Goal: Task Accomplishment & Management: Use online tool/utility

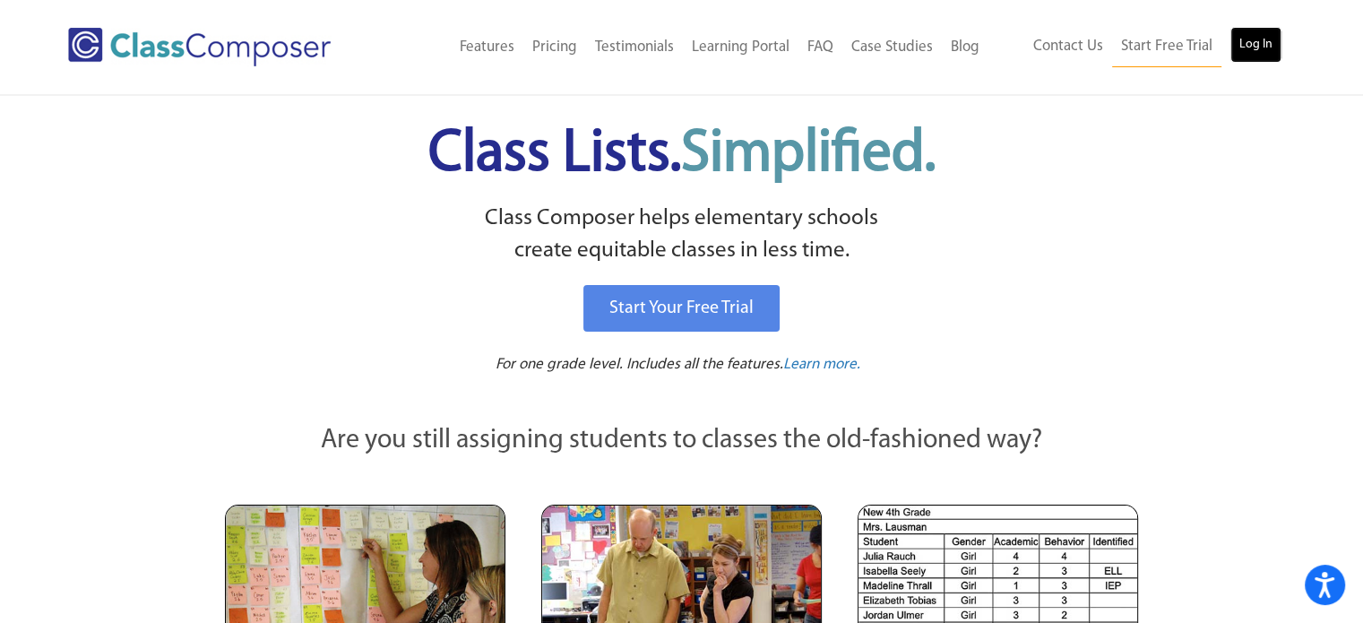
click at [1249, 35] on link "Log In" at bounding box center [1255, 45] width 51 height 36
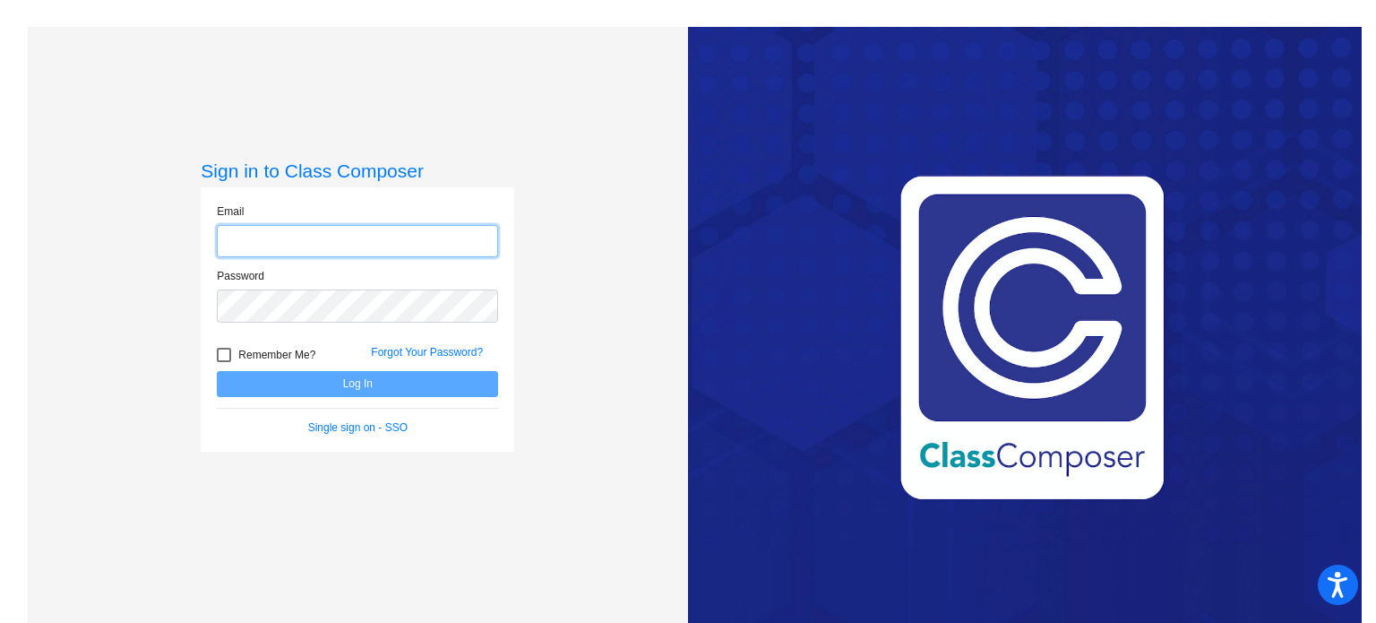
click at [251, 241] on input "email" at bounding box center [357, 241] width 281 height 33
type input "[EMAIL_ADDRESS][DOMAIN_NAME]"
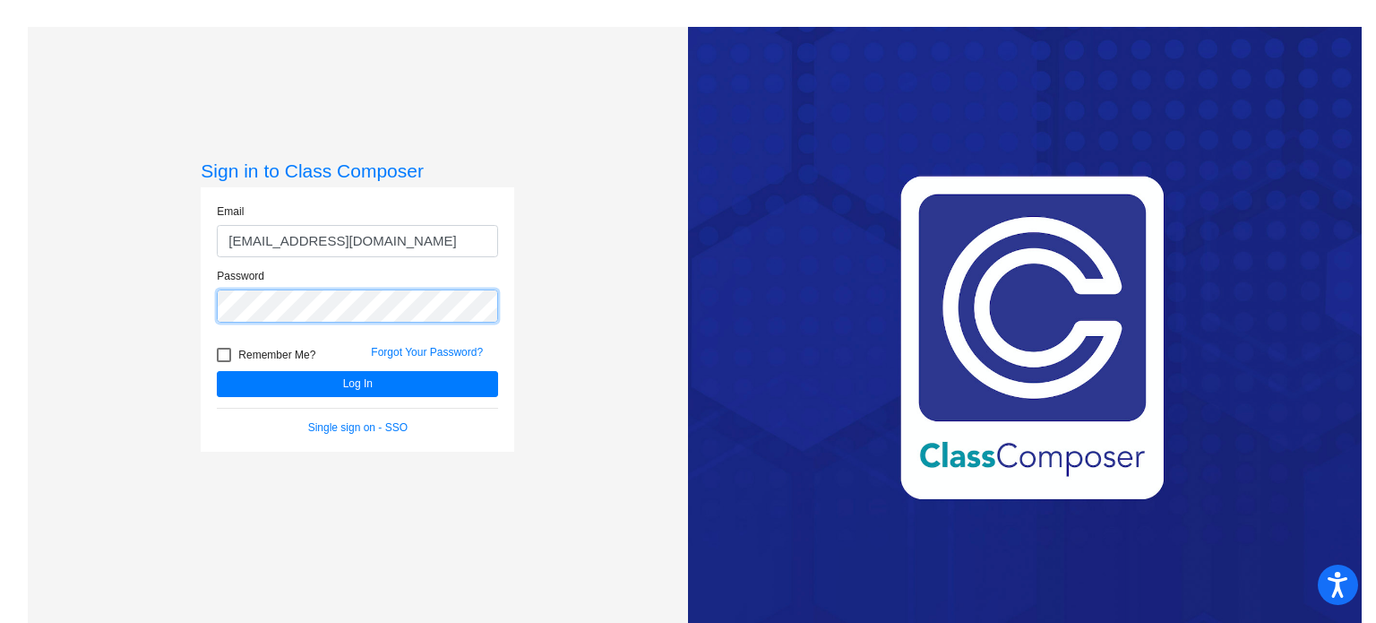
click at [217, 371] on button "Log In" at bounding box center [357, 384] width 281 height 26
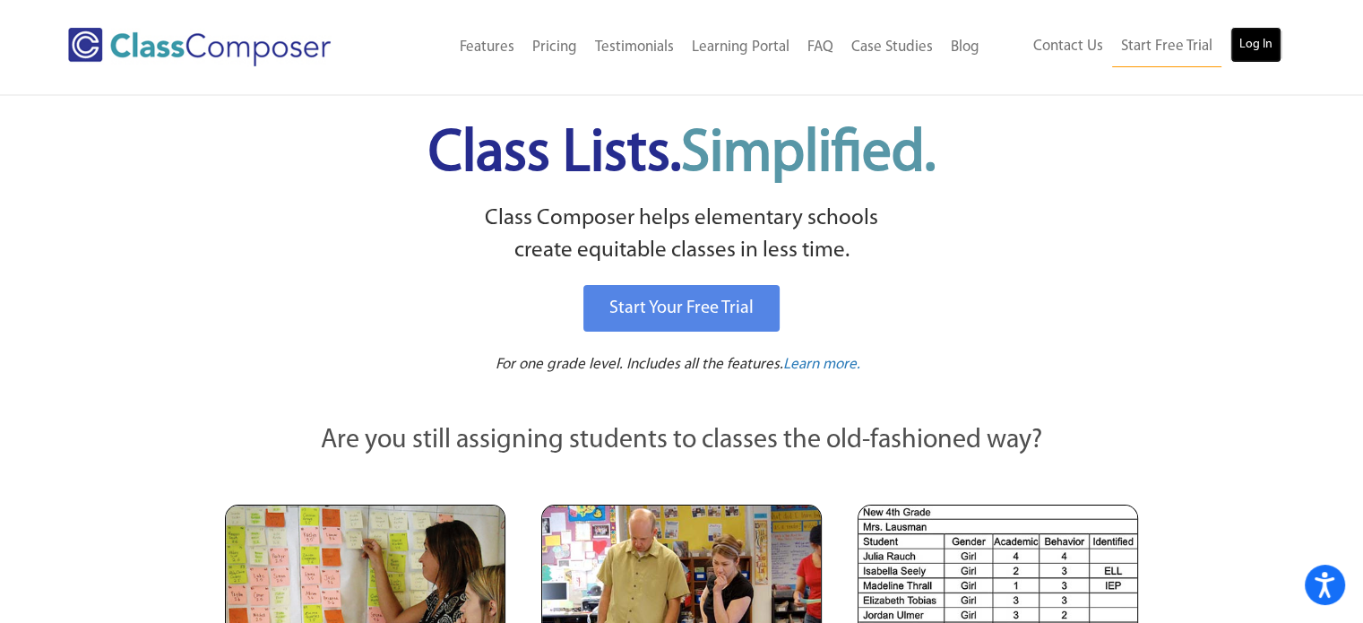
click at [1262, 41] on link "Log In" at bounding box center [1255, 45] width 51 height 36
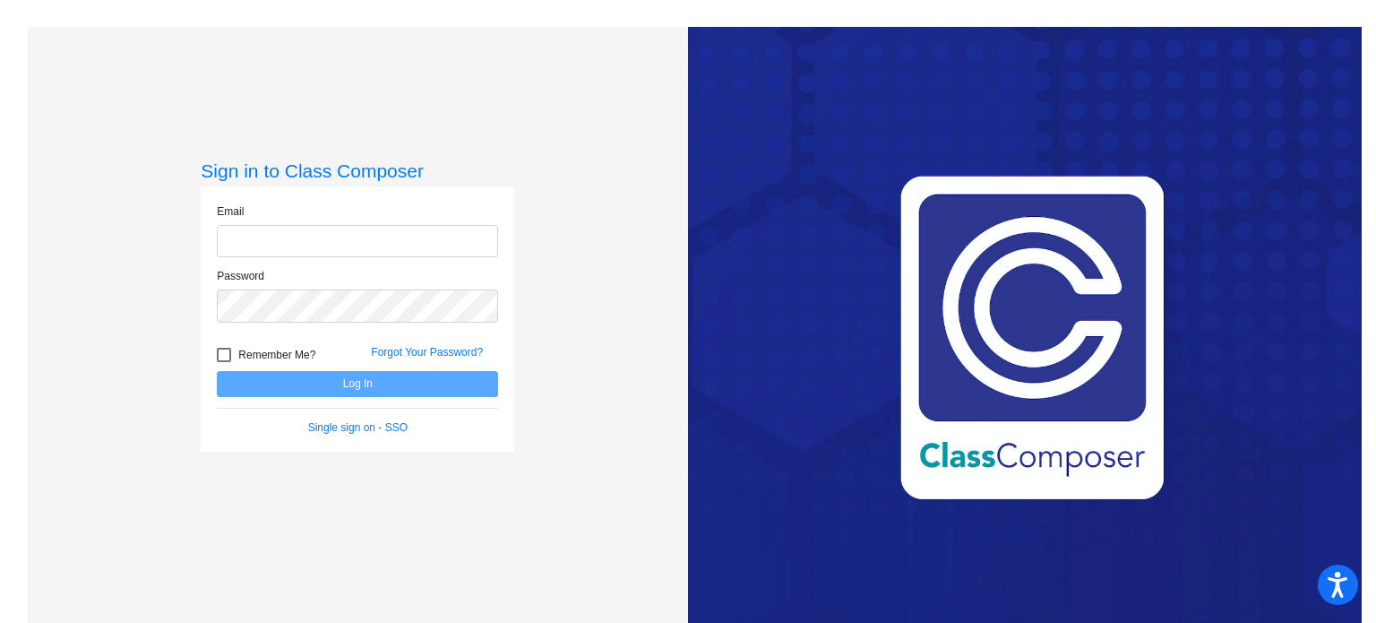
click at [380, 246] on input "email" at bounding box center [357, 241] width 281 height 33
type input "[EMAIL_ADDRESS][DOMAIN_NAME]"
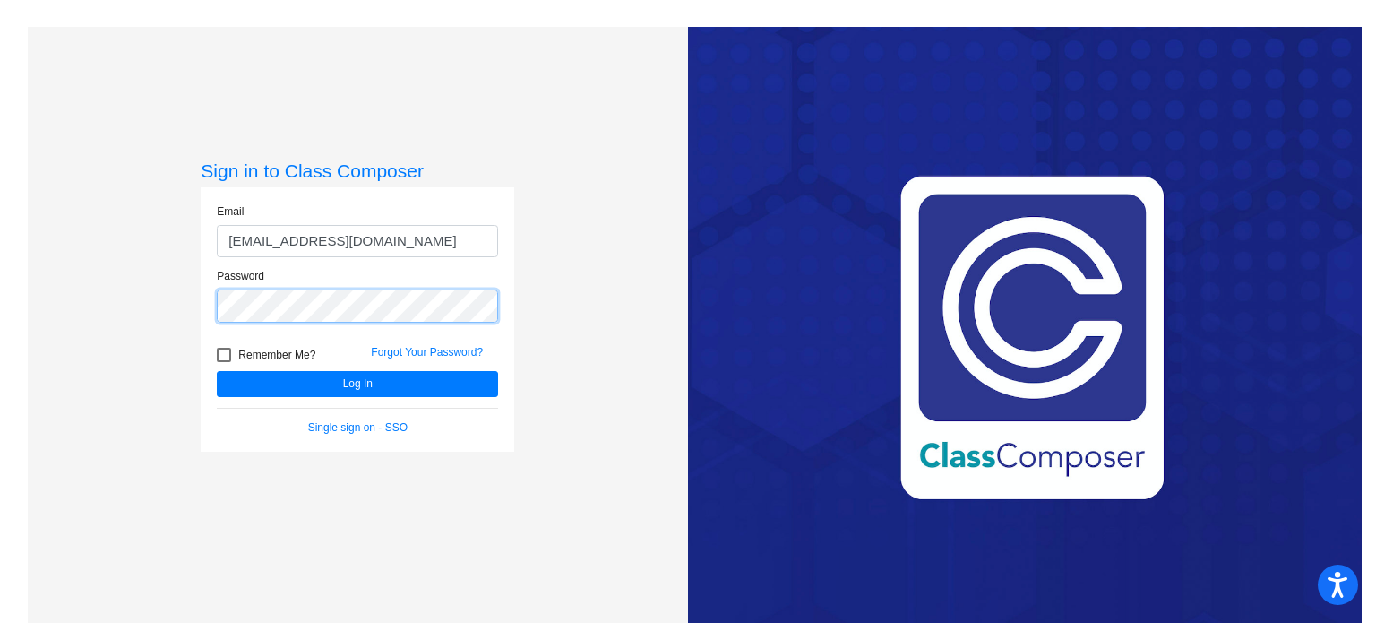
click at [217, 371] on button "Log In" at bounding box center [357, 384] width 281 height 26
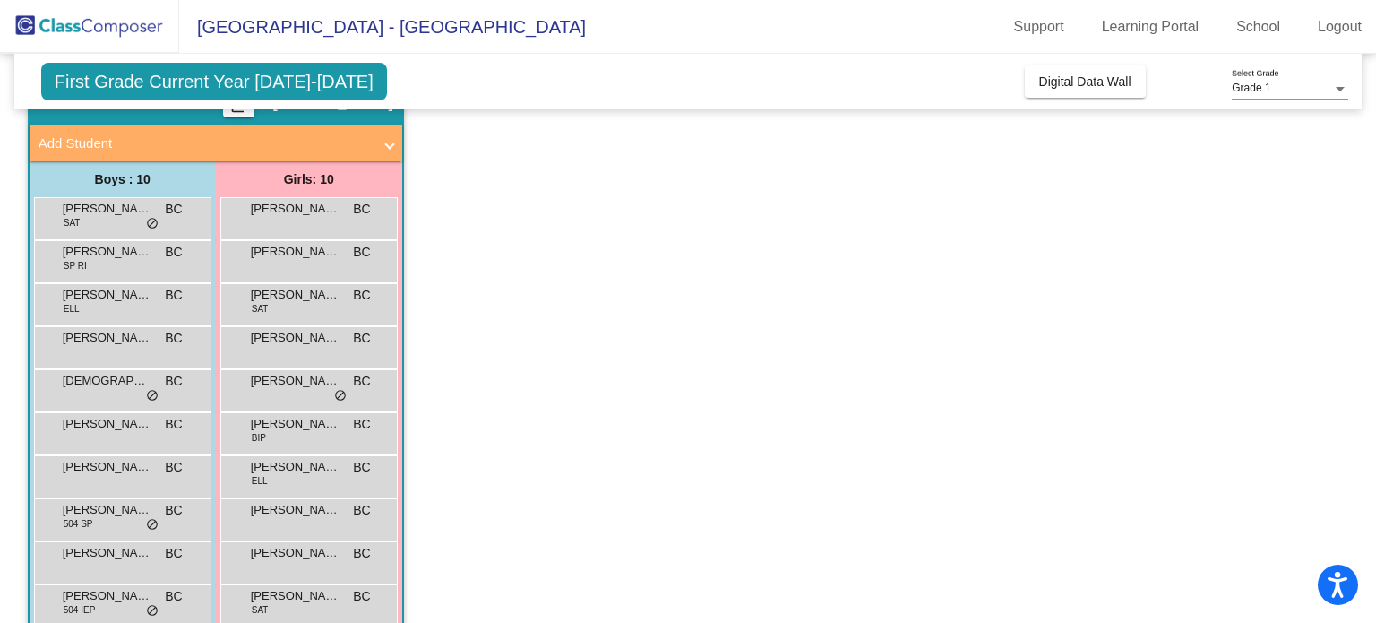
scroll to position [122, 0]
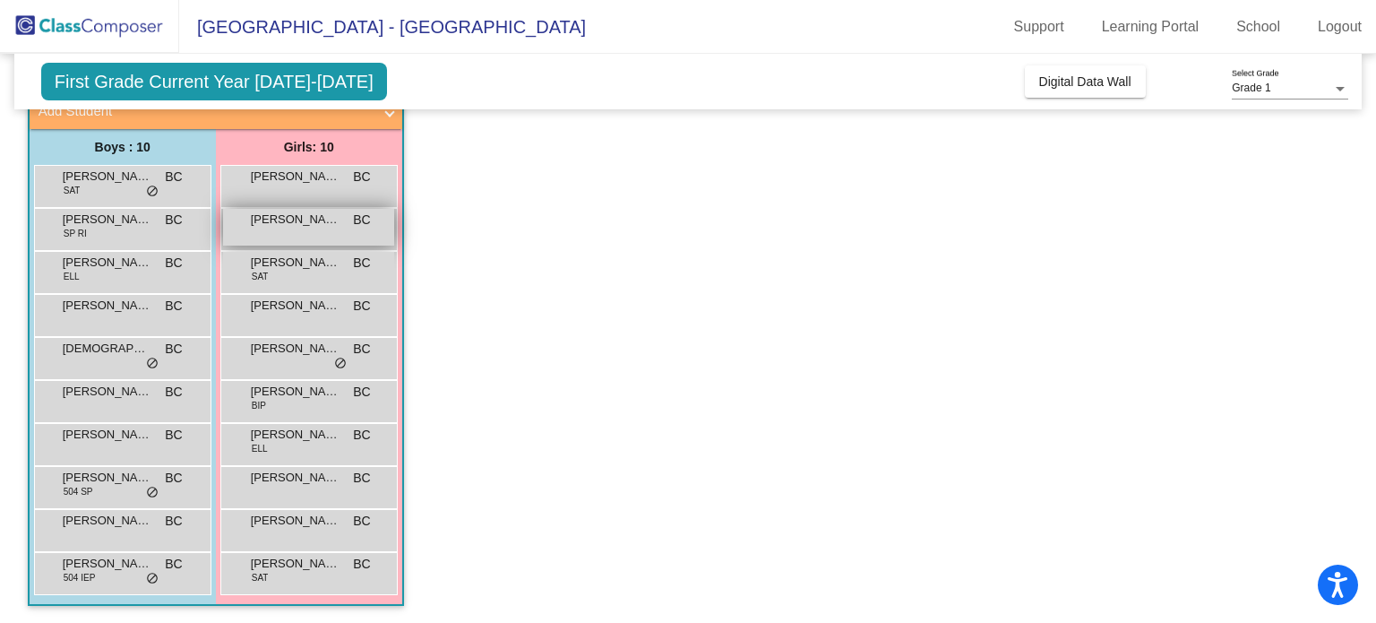
click at [262, 227] on span "ALAYA CASTILLO" at bounding box center [296, 220] width 90 height 18
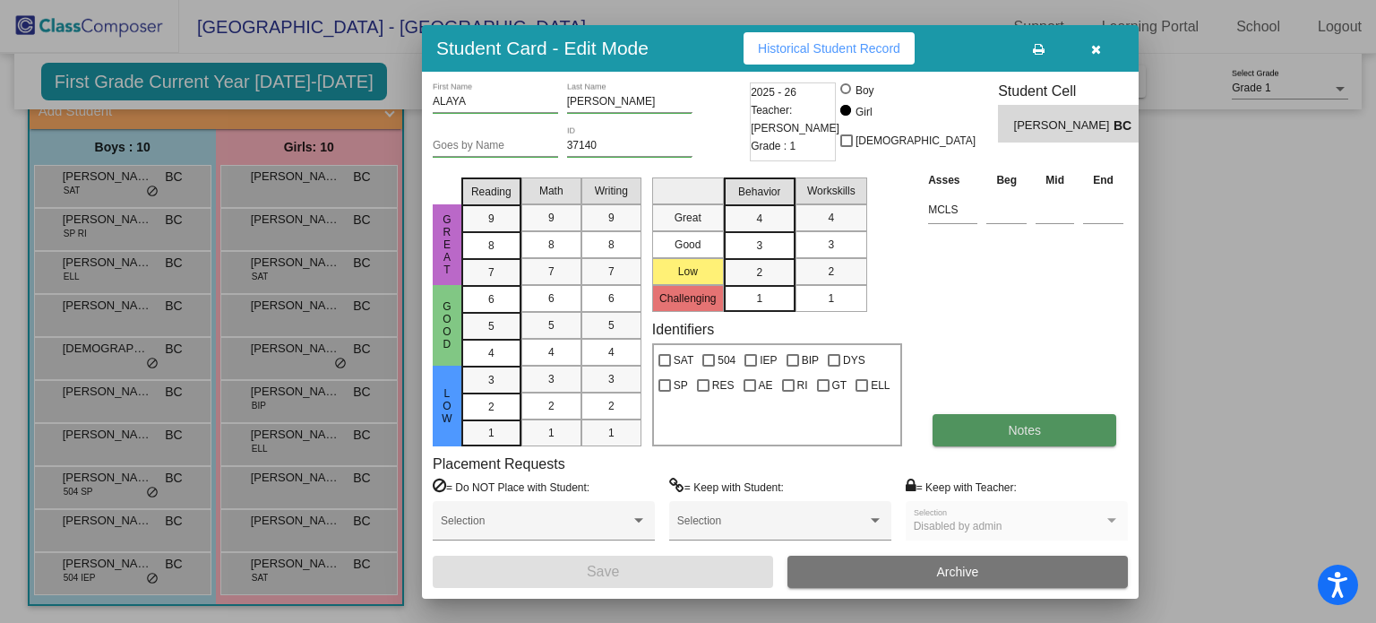
click at [1024, 418] on button "Notes" at bounding box center [1025, 430] width 184 height 32
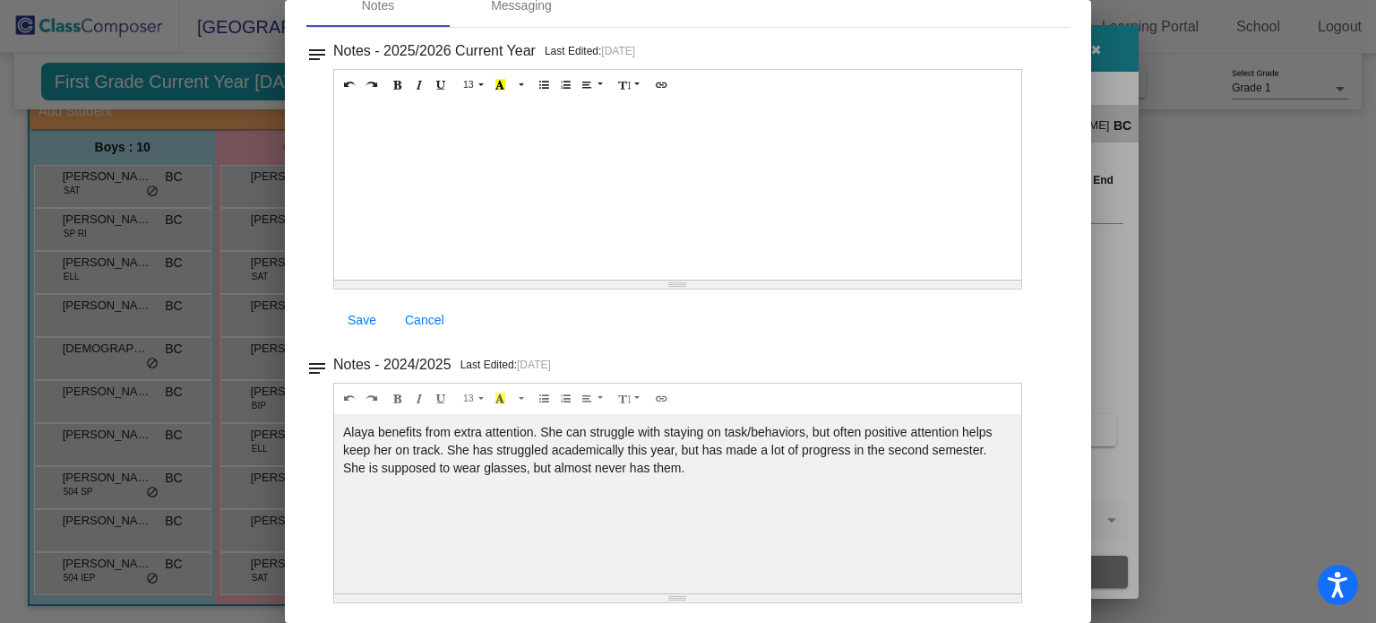
scroll to position [0, 0]
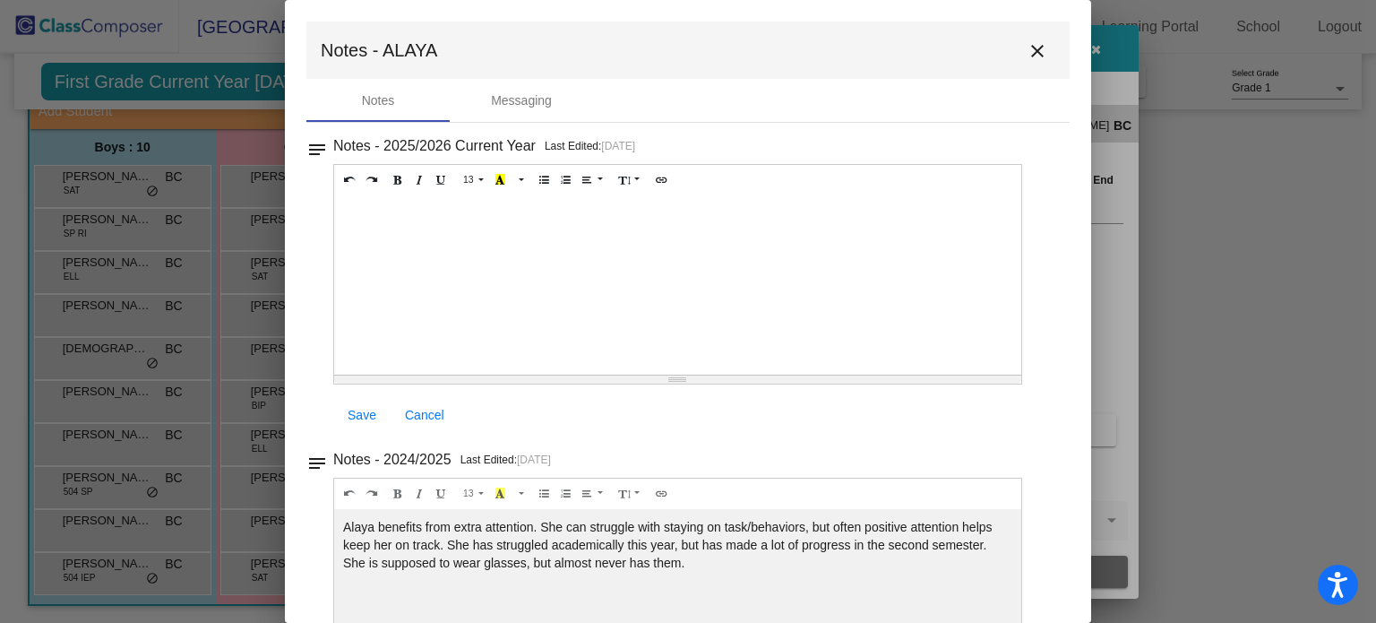
click at [1027, 52] on mat-icon "close" at bounding box center [1038, 51] width 22 height 22
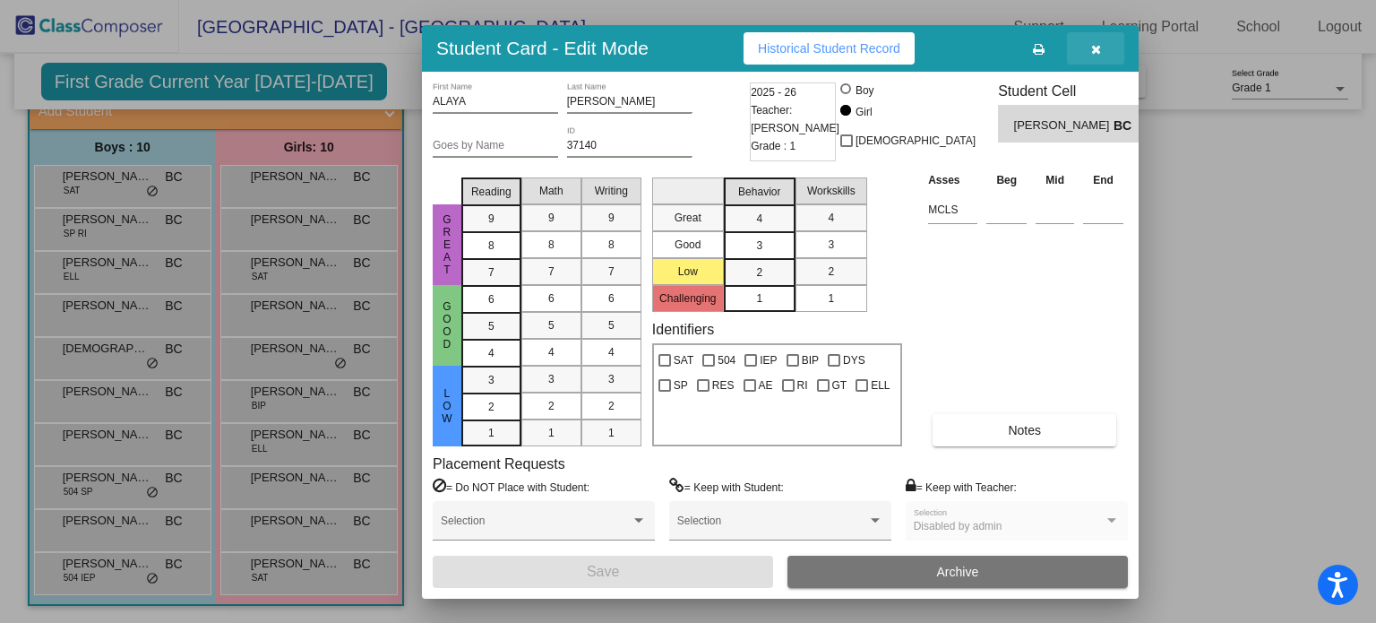
click at [1104, 44] on button "button" at bounding box center [1095, 48] width 57 height 32
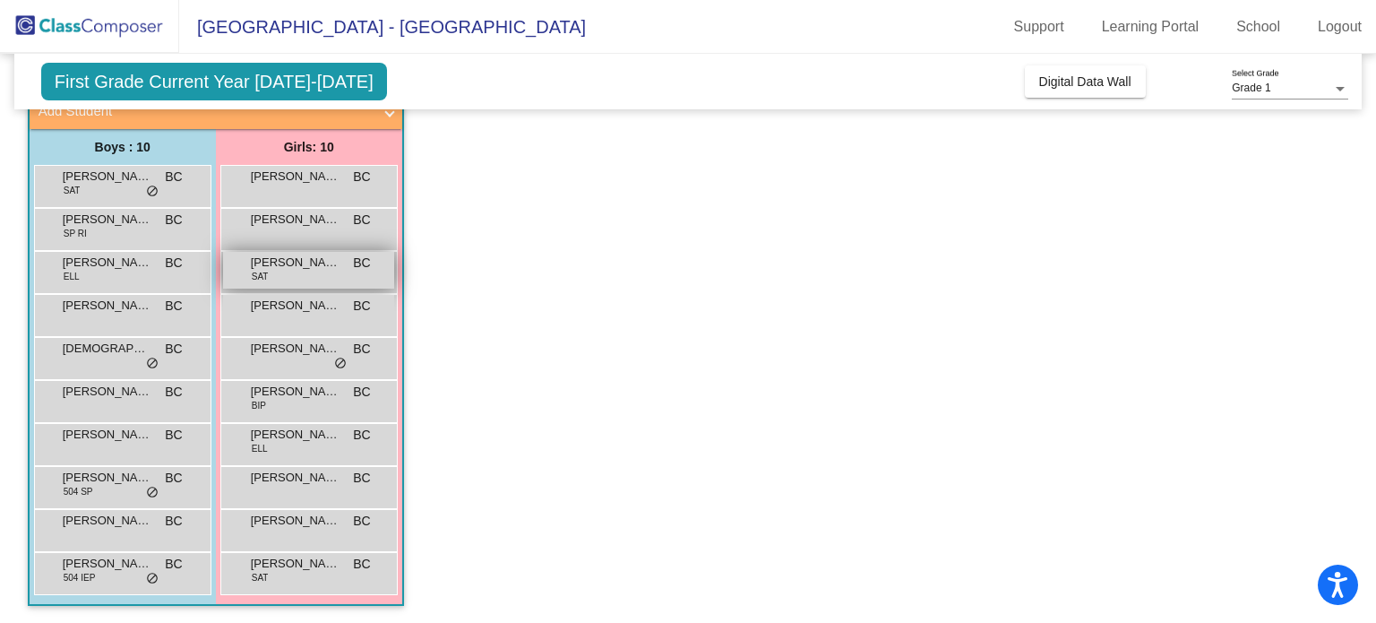
click at [295, 268] on span "ALICIANNA ESTRADA" at bounding box center [296, 263] width 90 height 18
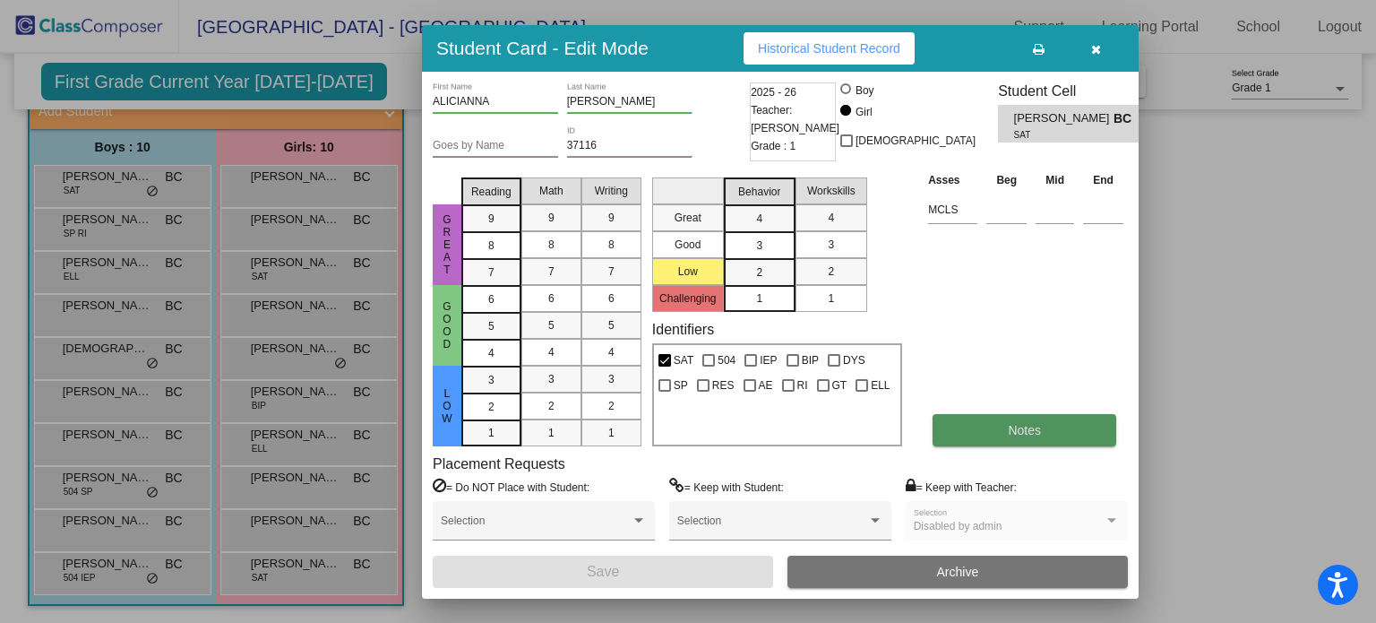
click at [1039, 437] on button "Notes" at bounding box center [1025, 430] width 184 height 32
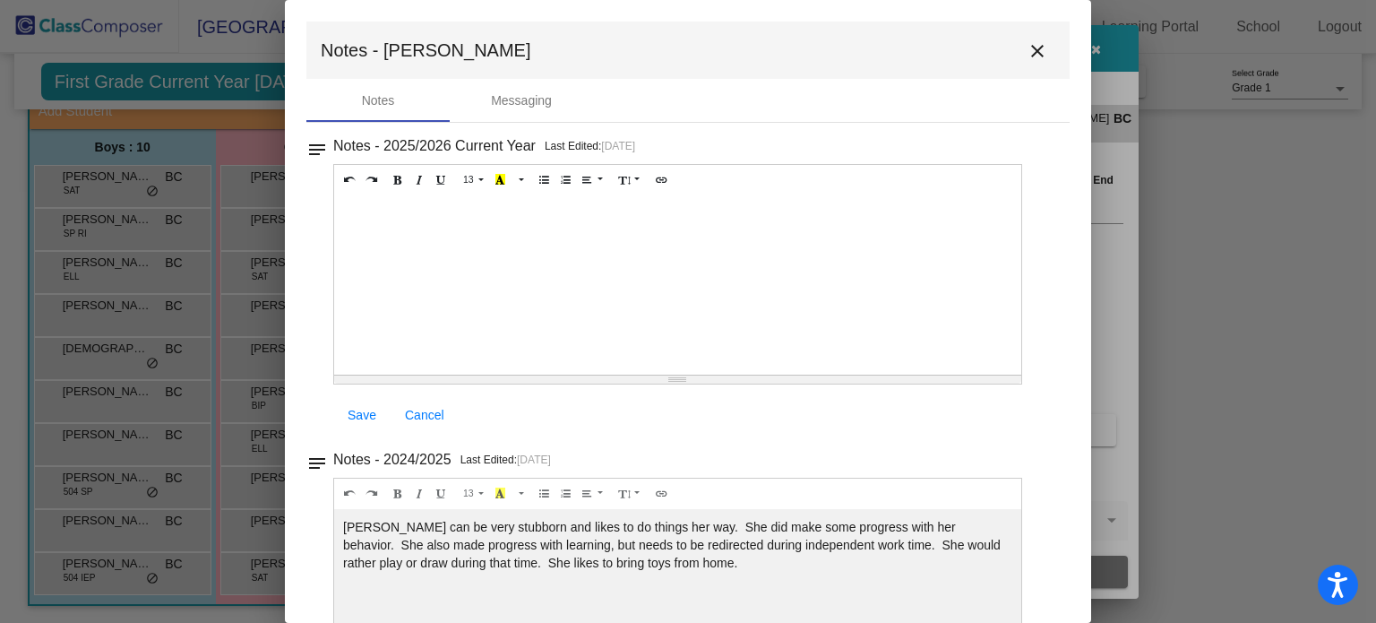
click at [1027, 46] on mat-icon "close" at bounding box center [1038, 51] width 22 height 22
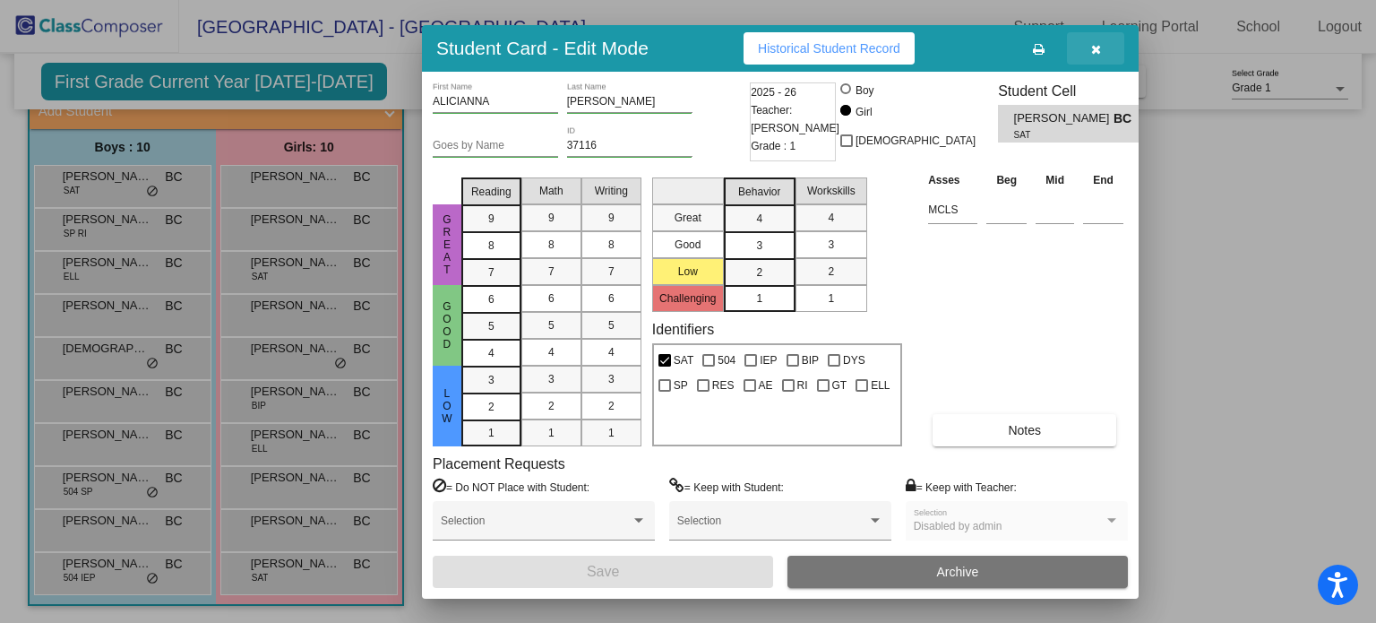
click at [1094, 38] on button "button" at bounding box center [1095, 48] width 57 height 32
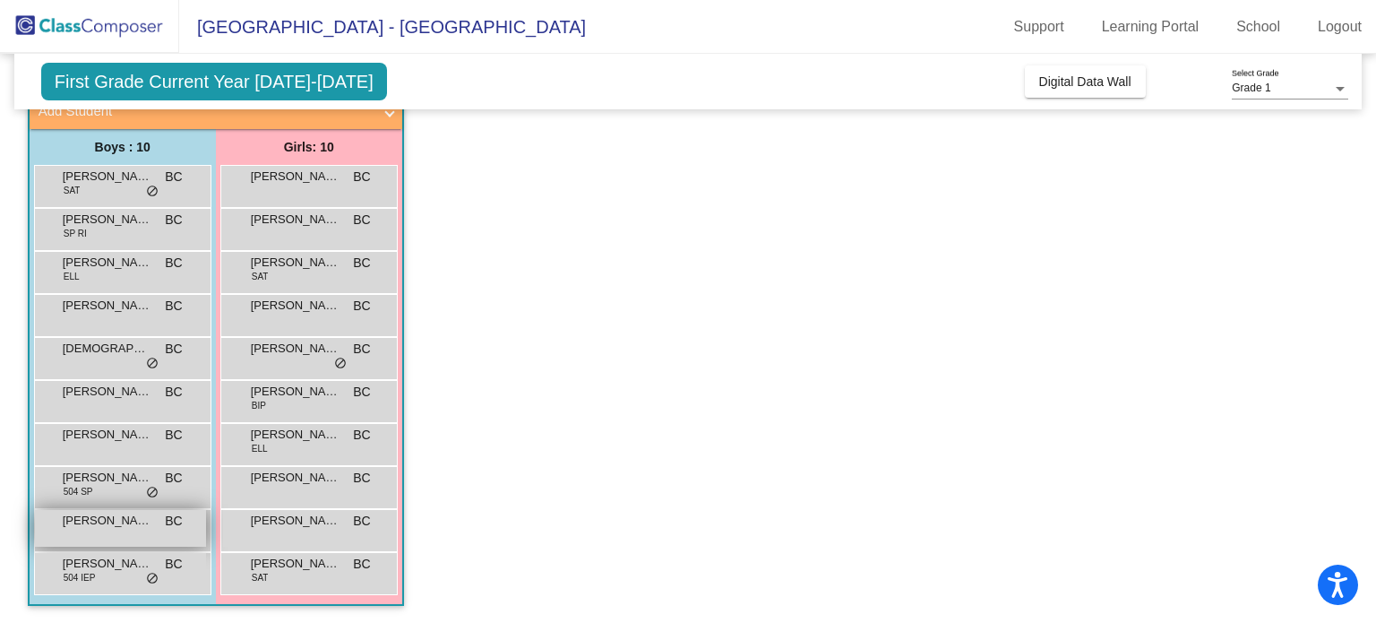
click at [115, 530] on div "Loki Bellavia BC lock do_not_disturb_alt" at bounding box center [120, 528] width 171 height 37
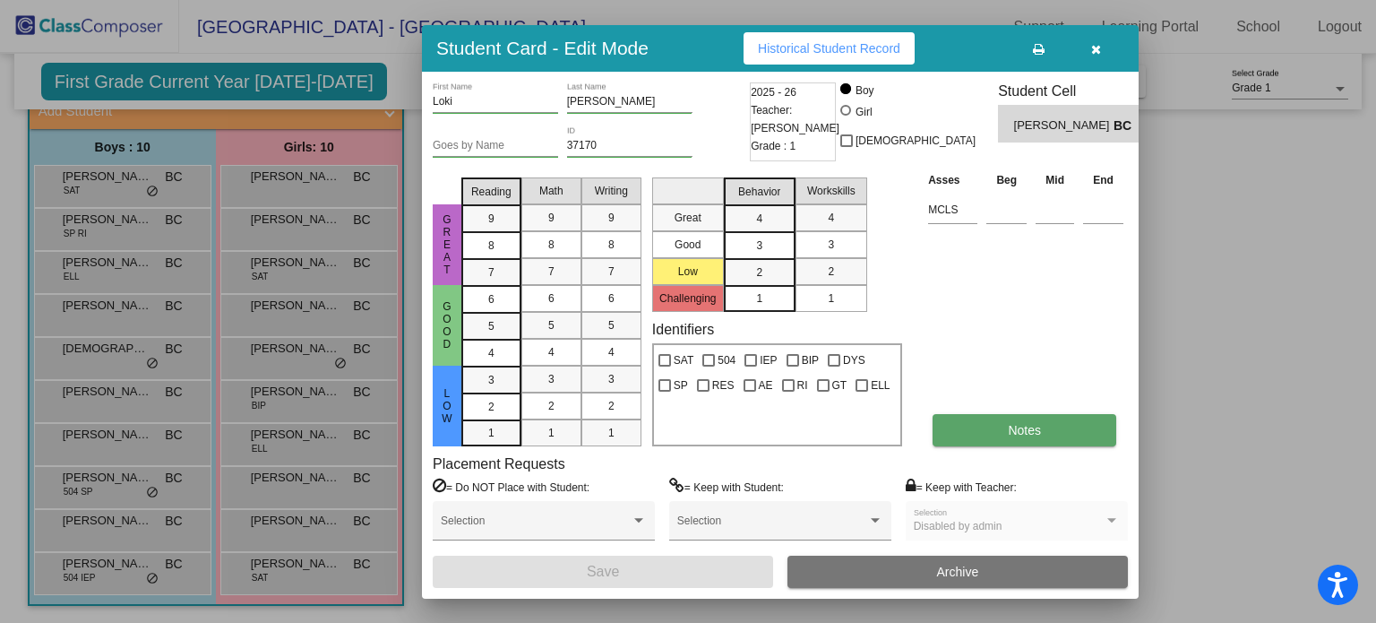
click at [1017, 424] on span "Notes" at bounding box center [1024, 430] width 33 height 14
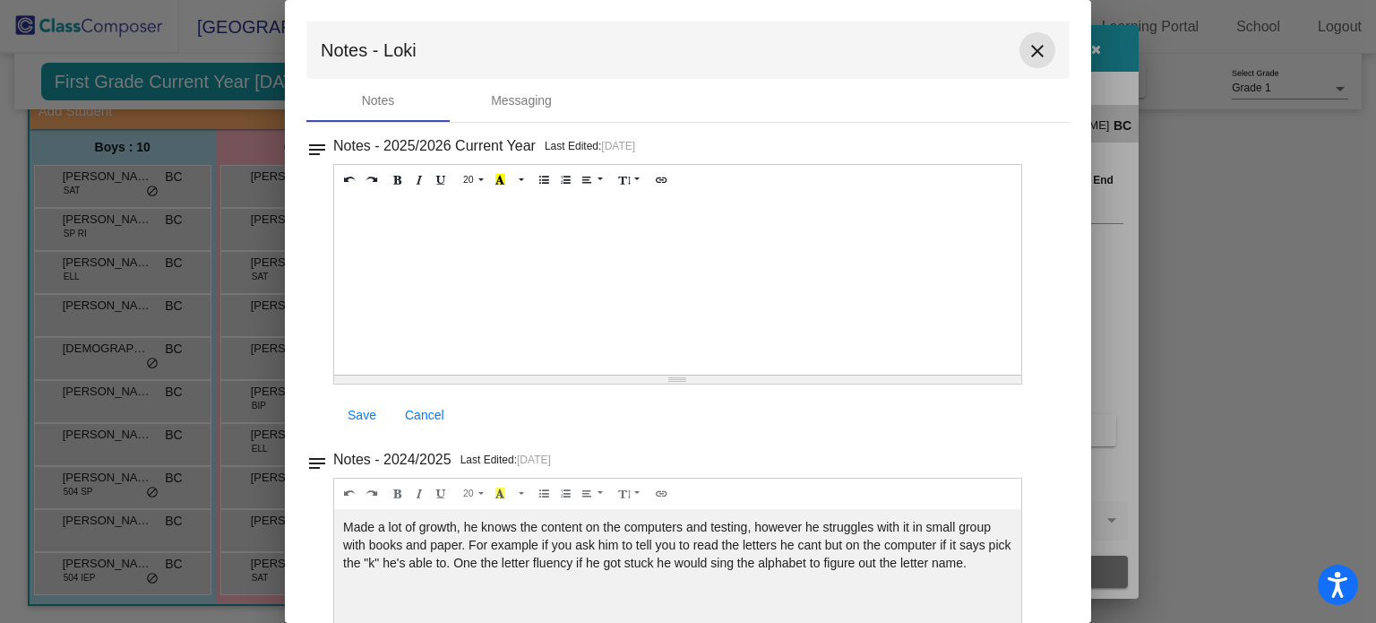
click at [1027, 46] on mat-icon "close" at bounding box center [1038, 51] width 22 height 22
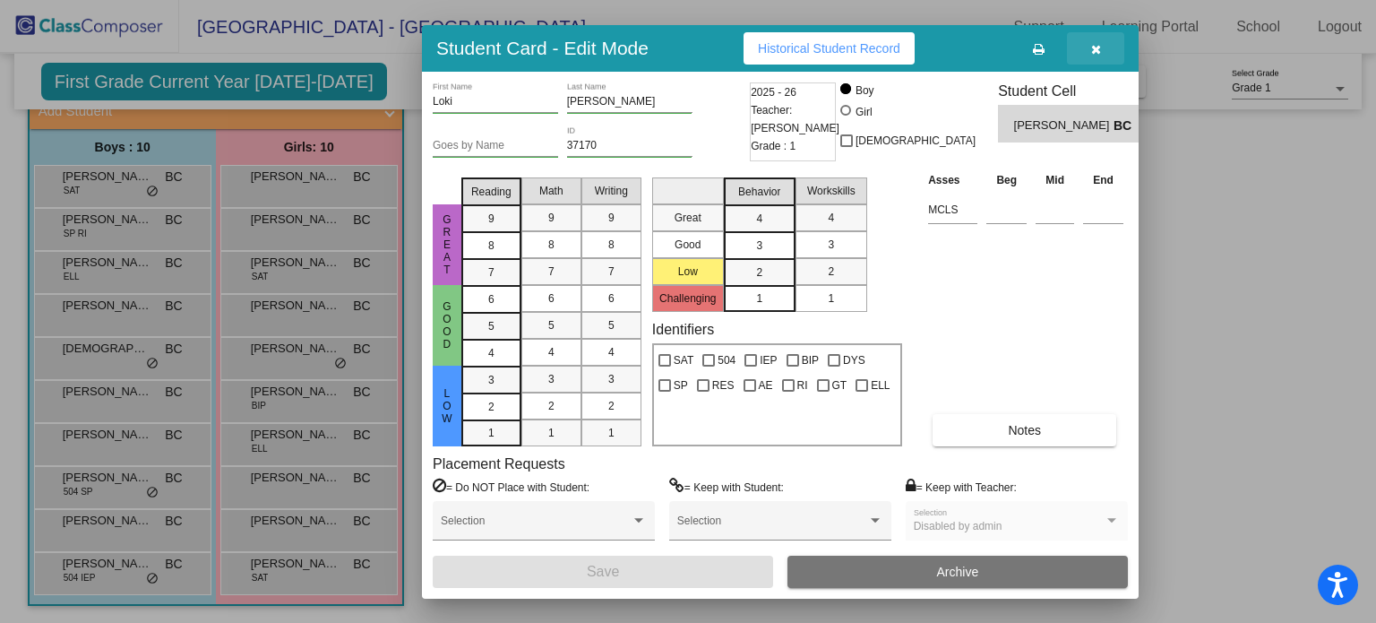
click at [1093, 52] on icon "button" at bounding box center [1096, 49] width 10 height 13
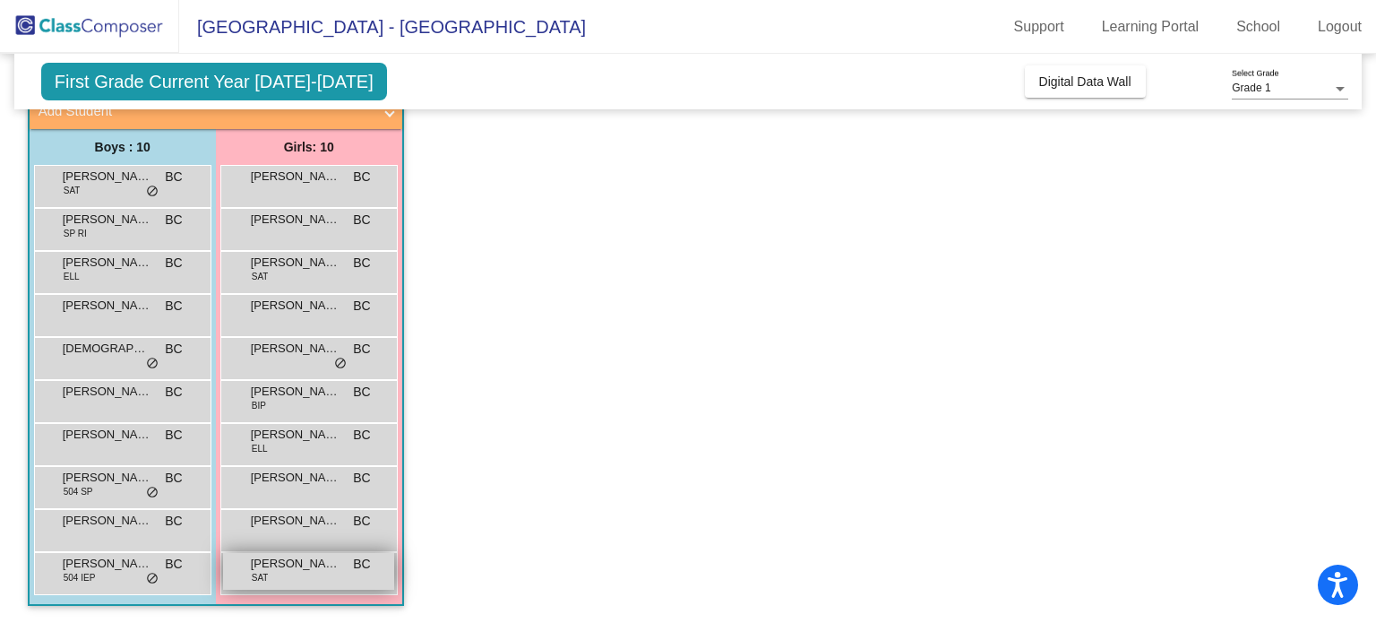
click at [302, 565] on span "ZAYLEE GARCIA" at bounding box center [296, 564] width 90 height 18
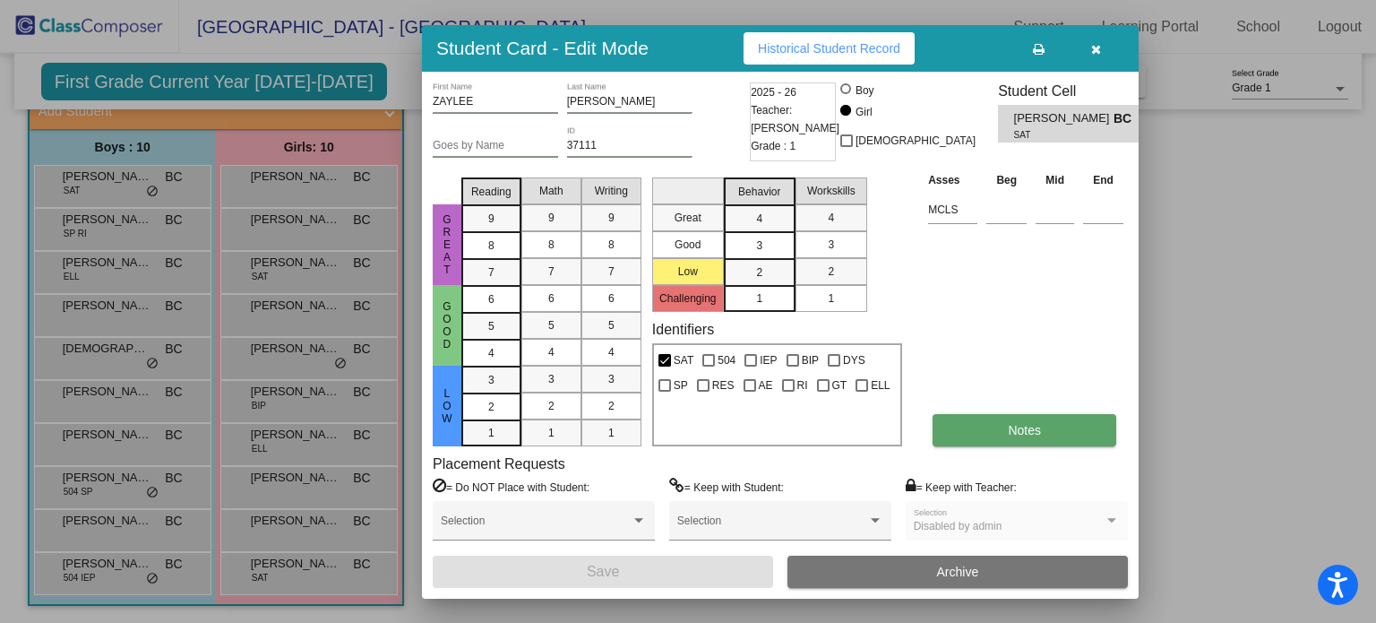
click at [994, 420] on button "Notes" at bounding box center [1025, 430] width 184 height 32
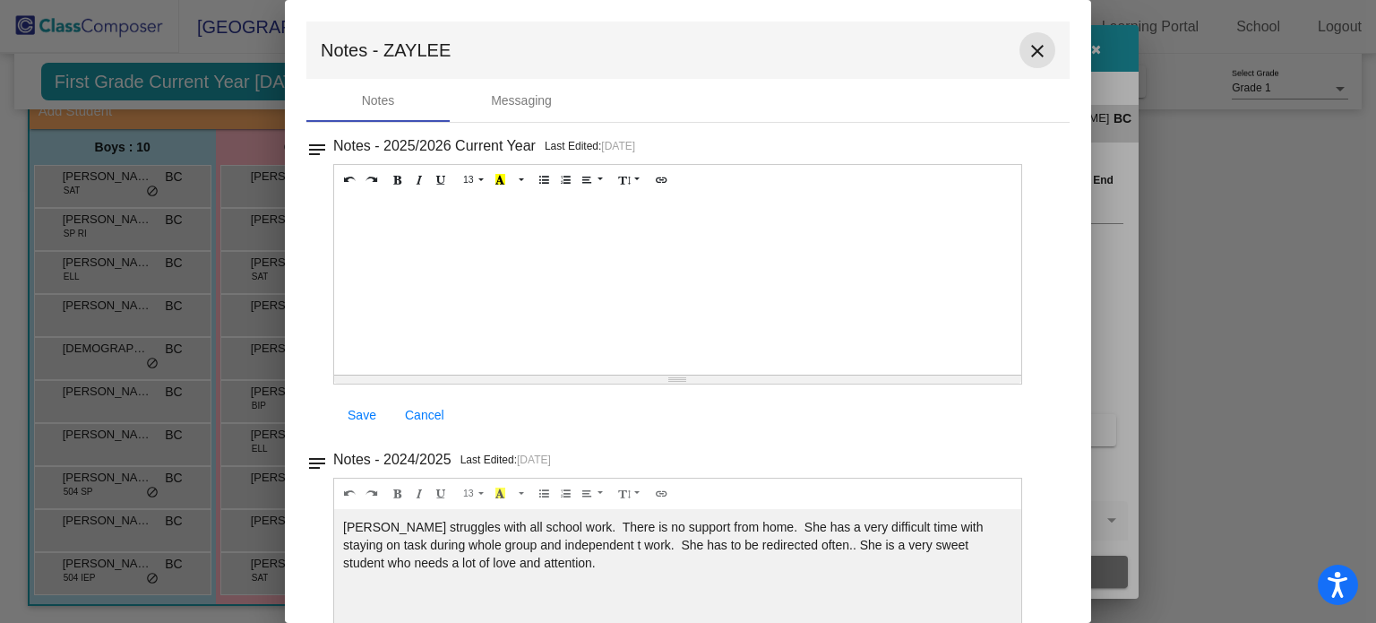
click at [1029, 51] on mat-icon "close" at bounding box center [1038, 51] width 22 height 22
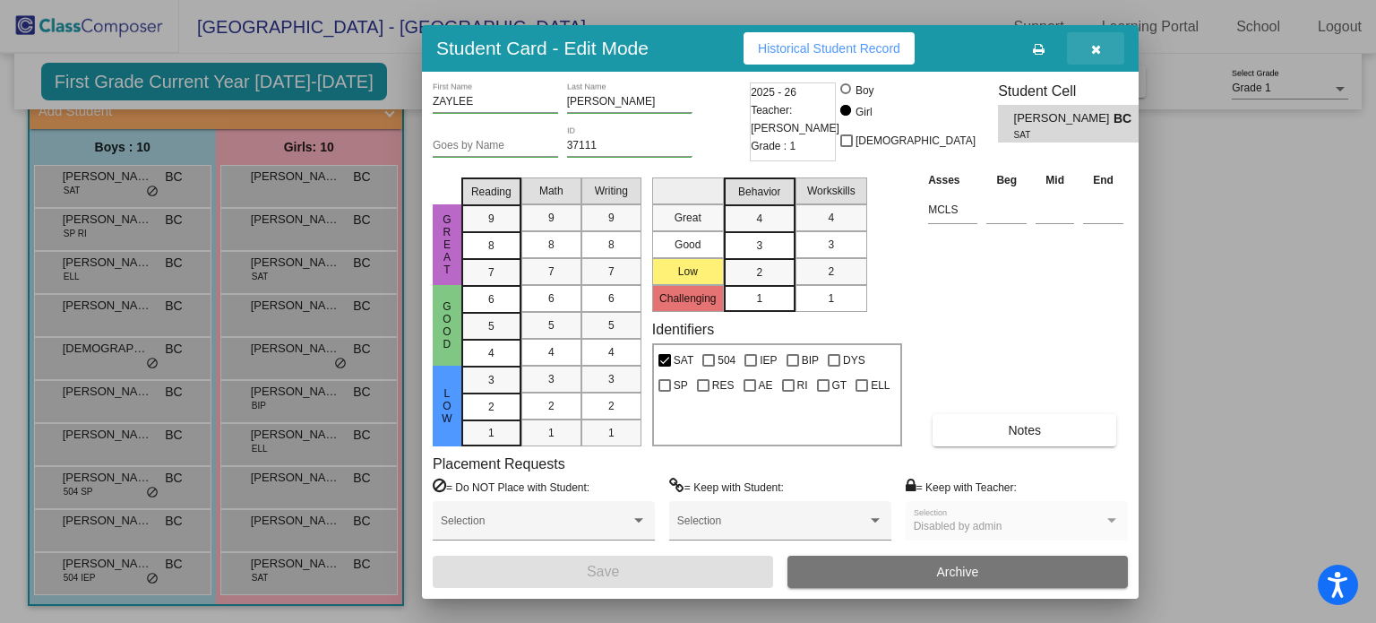
click at [1100, 54] on icon "button" at bounding box center [1096, 49] width 10 height 13
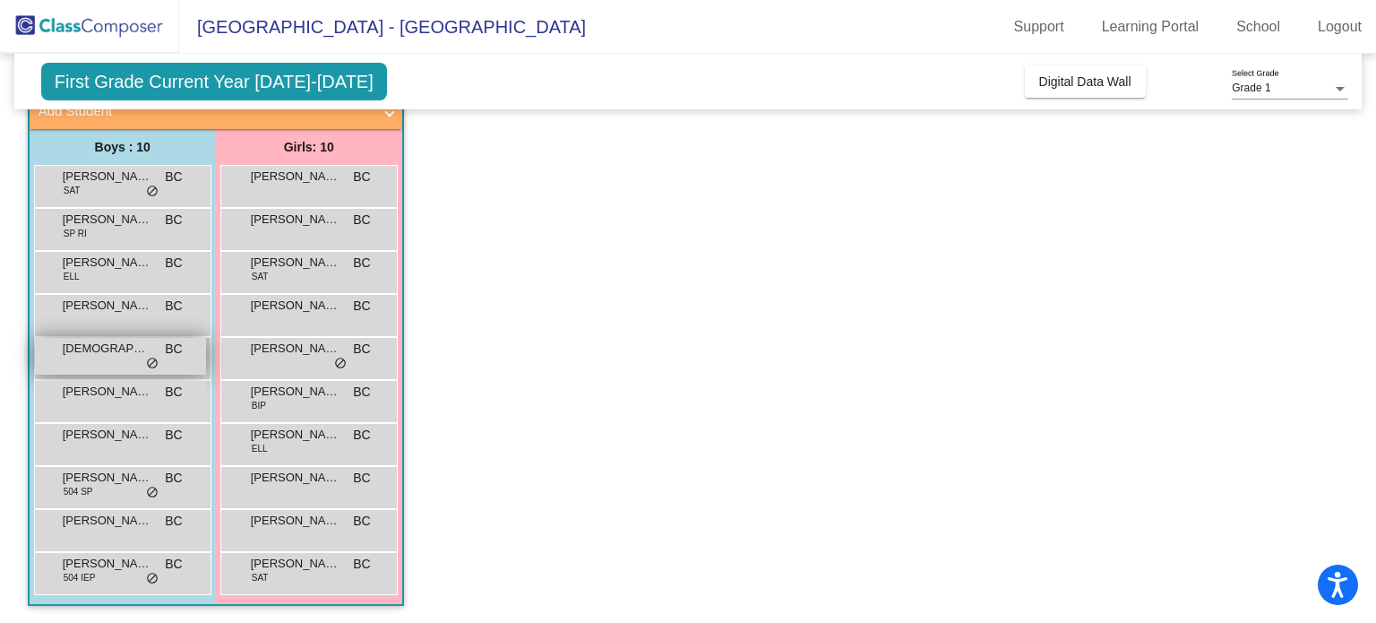
click at [85, 350] on span "JUDE POLASEK" at bounding box center [108, 349] width 90 height 18
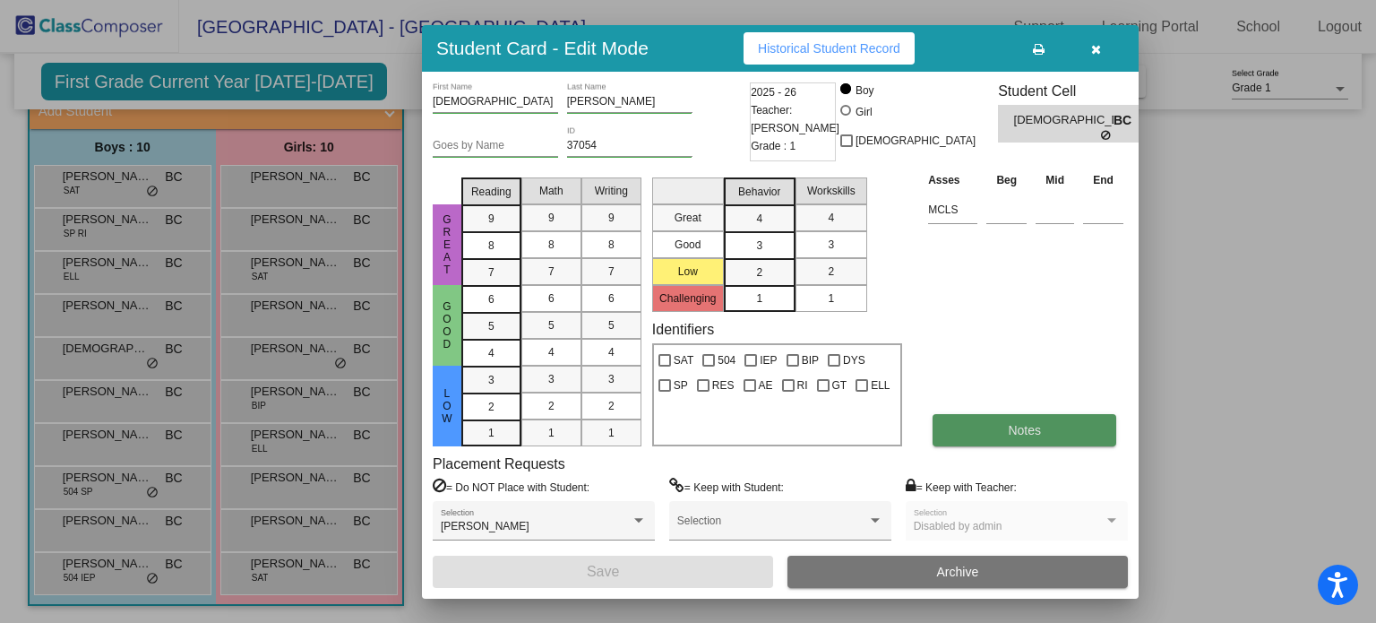
click at [1014, 429] on span "Notes" at bounding box center [1024, 430] width 33 height 14
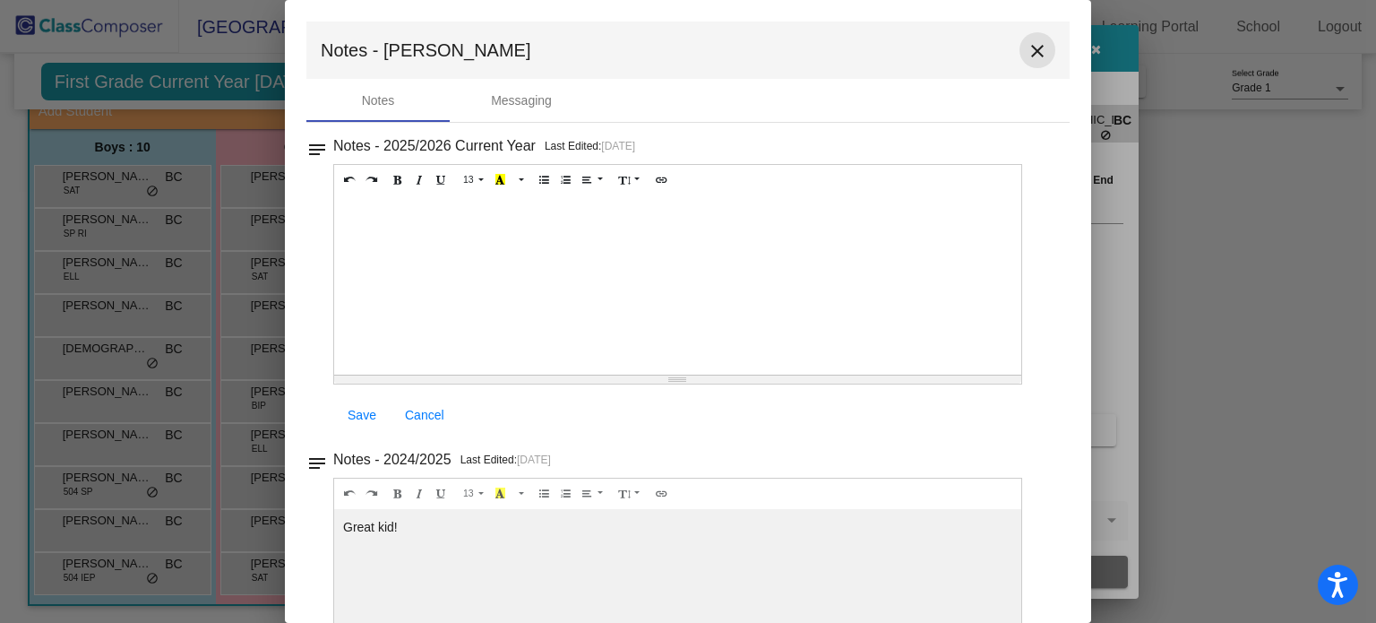
click at [1027, 56] on mat-icon "close" at bounding box center [1038, 51] width 22 height 22
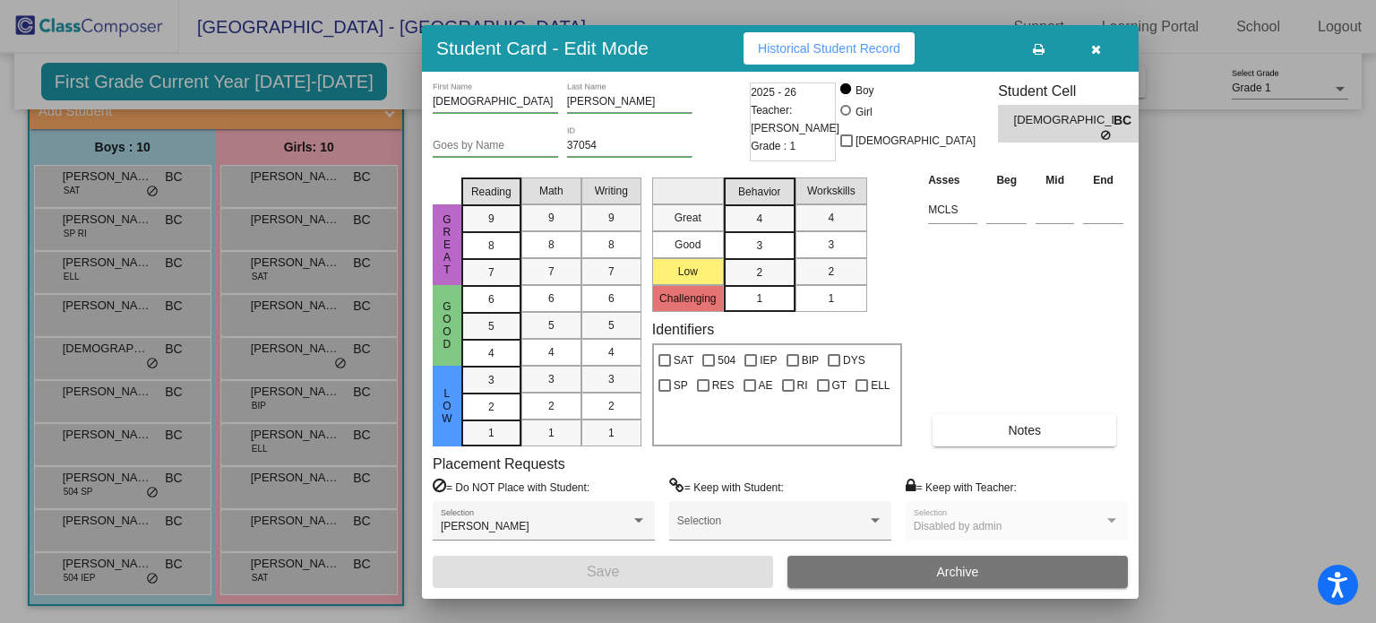
click at [1100, 47] on button "button" at bounding box center [1095, 48] width 57 height 32
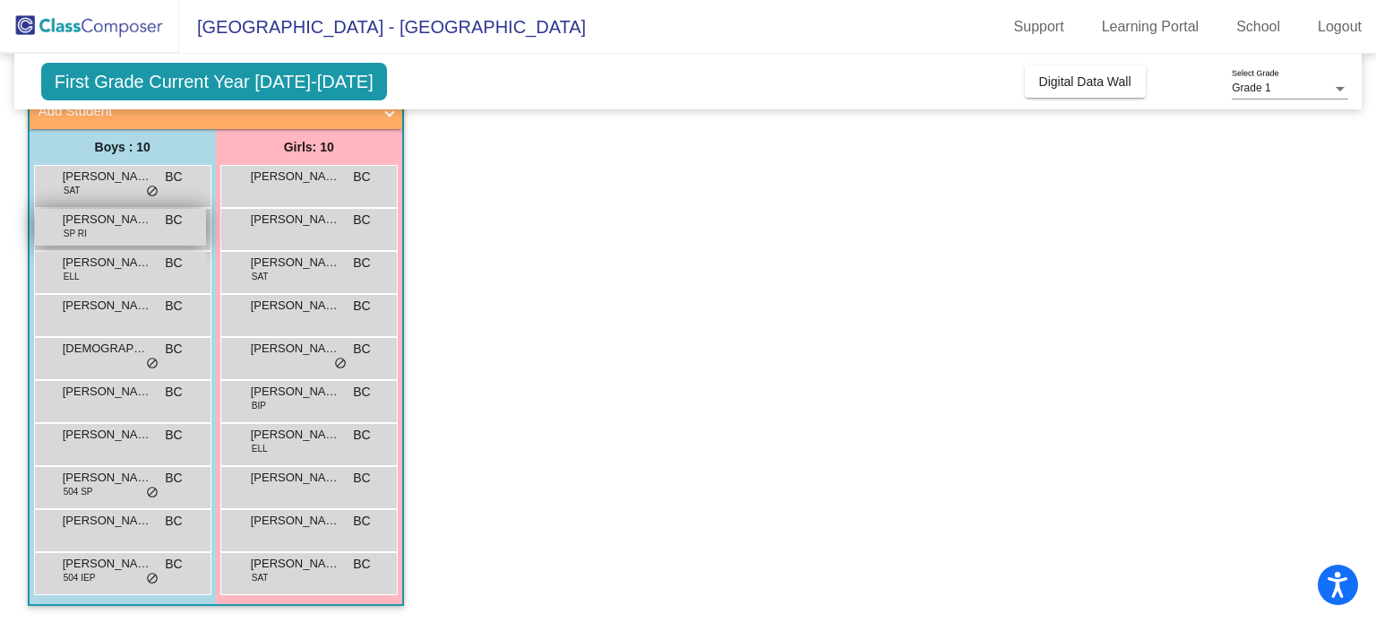
click at [76, 227] on span "SP RI" at bounding box center [75, 233] width 23 height 13
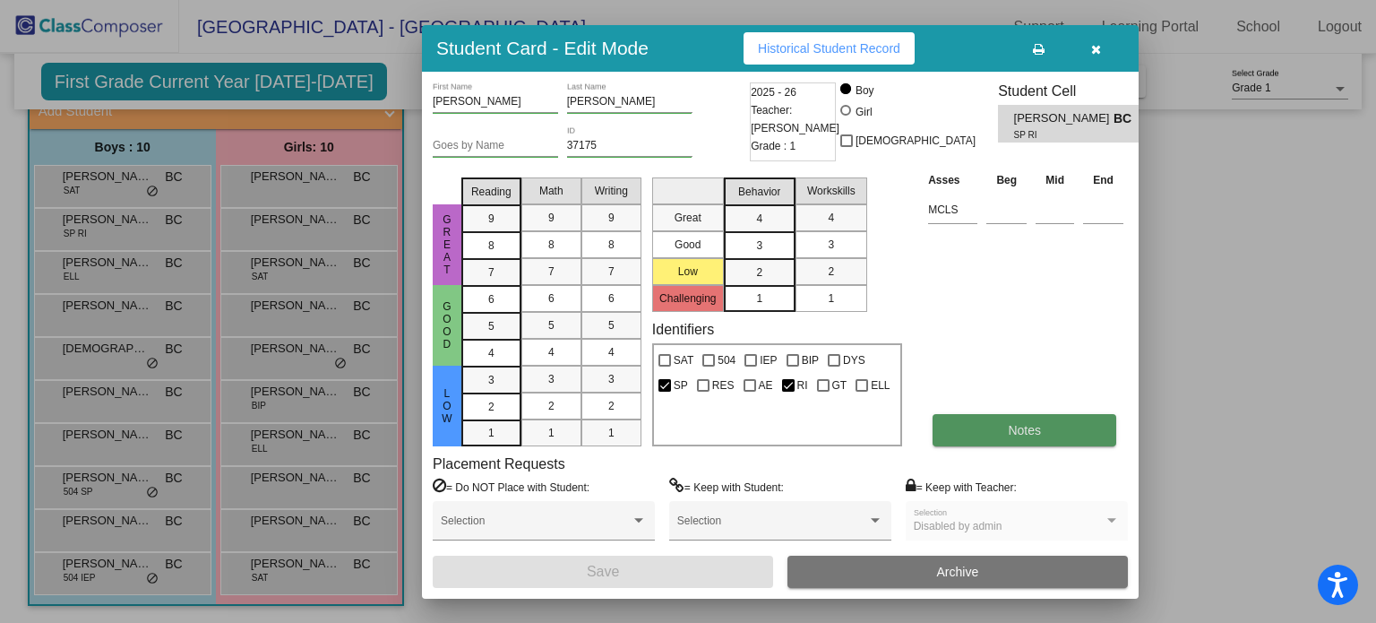
click at [1027, 417] on button "Notes" at bounding box center [1025, 430] width 184 height 32
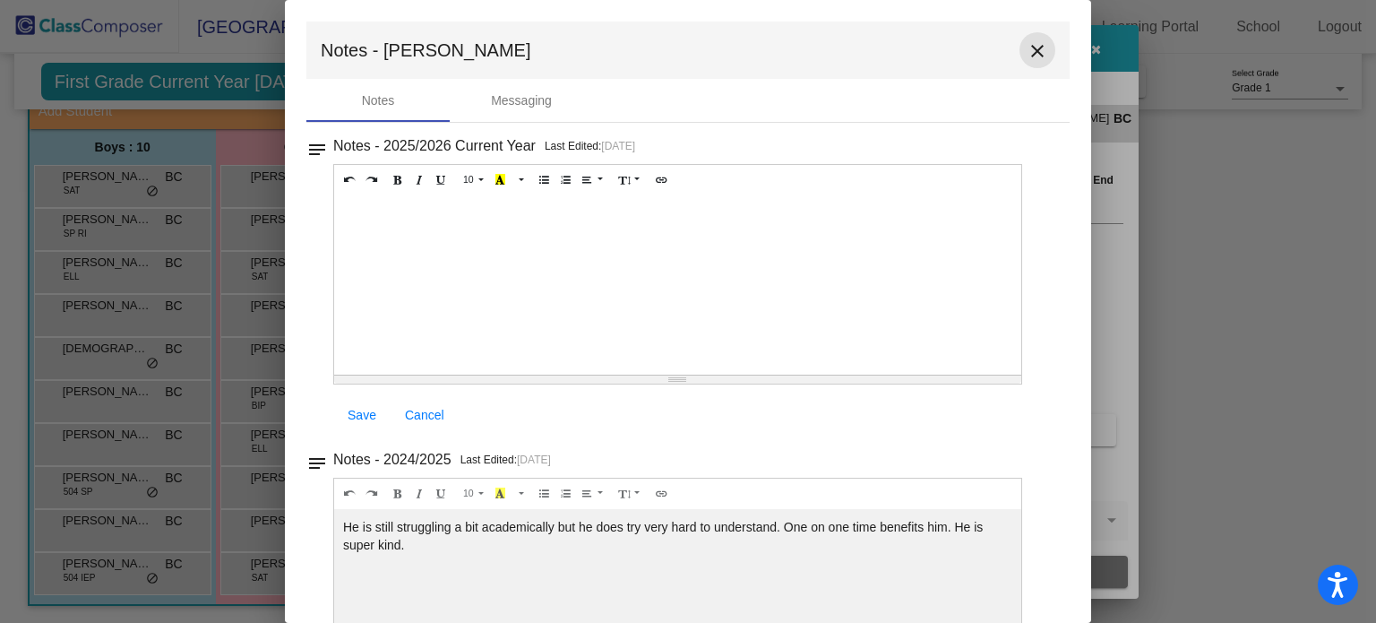
click at [1033, 60] on mat-icon "close" at bounding box center [1038, 51] width 22 height 22
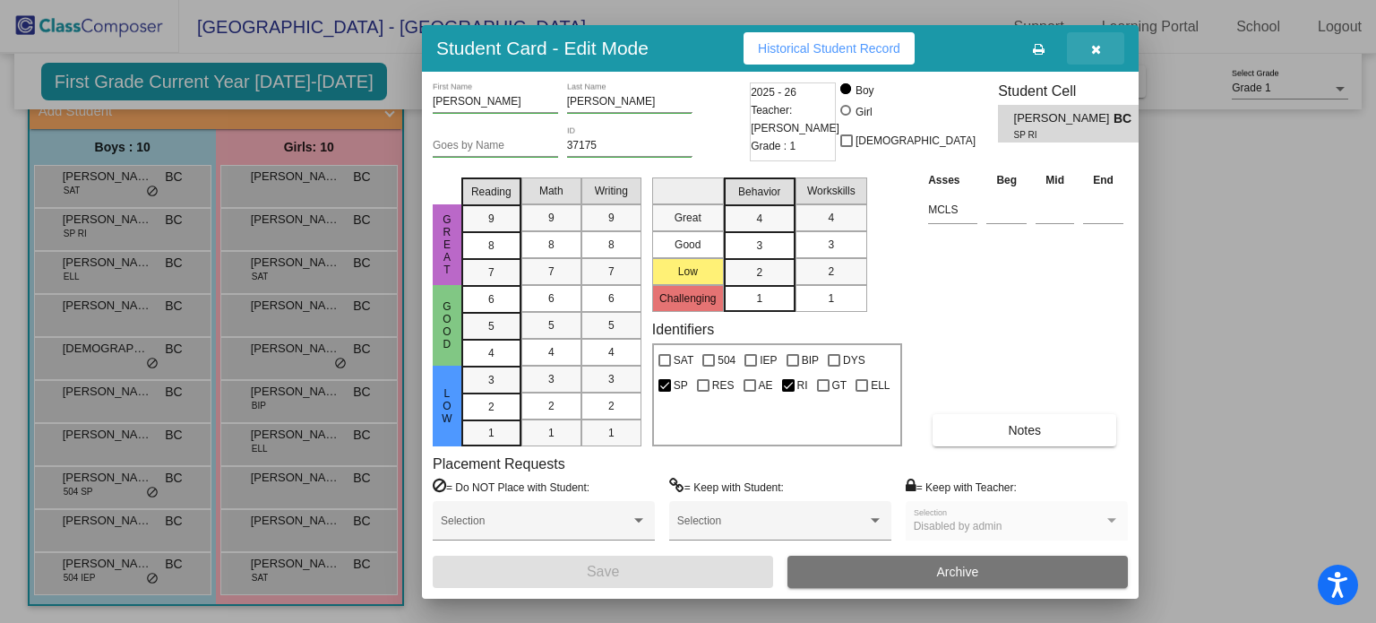
click at [1089, 56] on button "button" at bounding box center [1095, 48] width 57 height 32
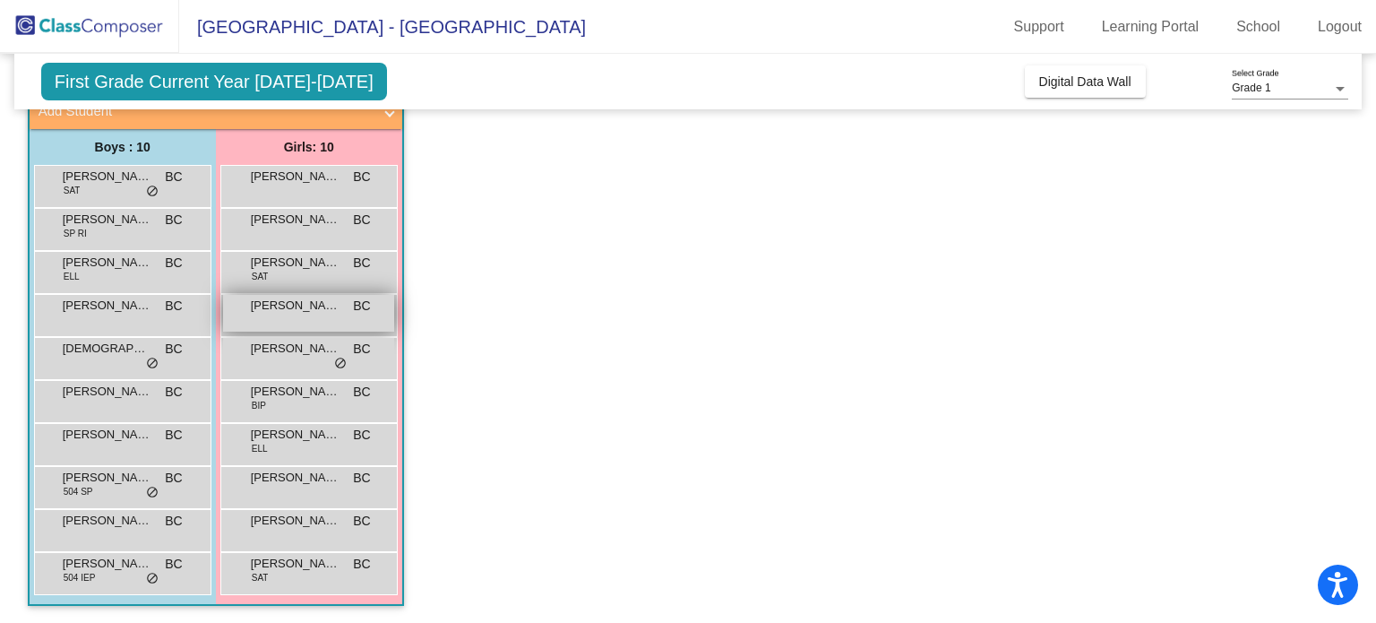
click at [272, 309] on span "ARIA RUIZ" at bounding box center [296, 306] width 90 height 18
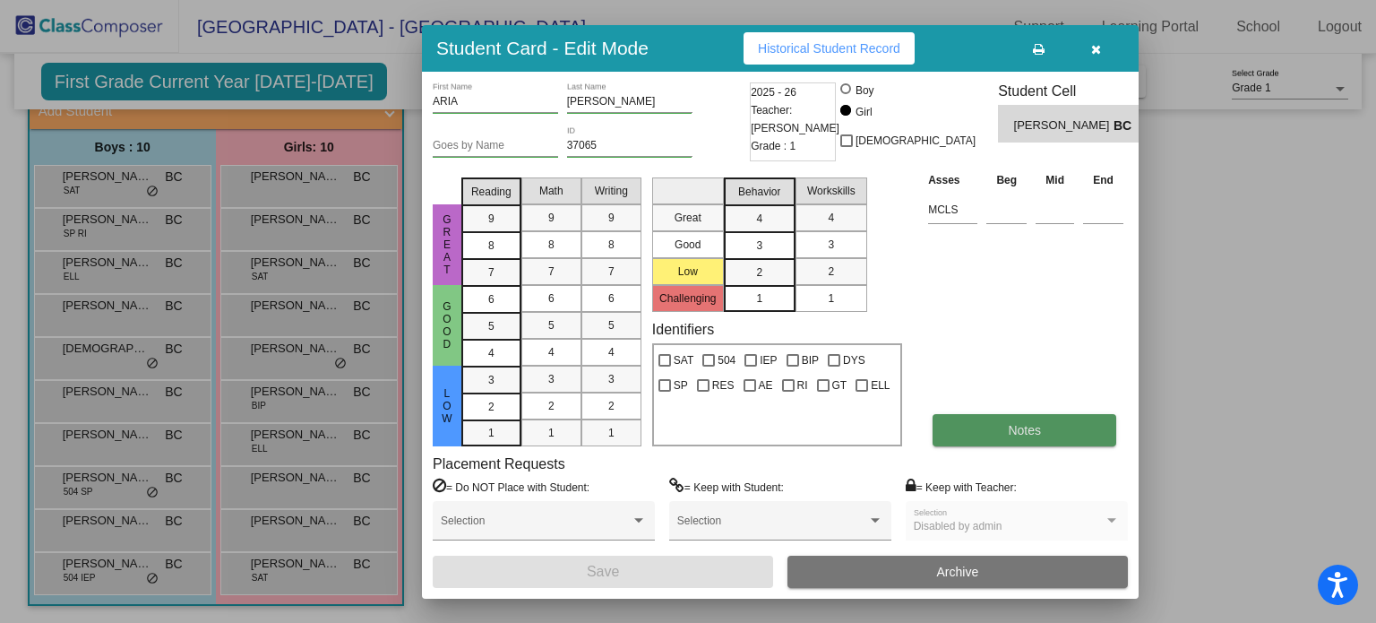
click at [967, 433] on button "Notes" at bounding box center [1025, 430] width 184 height 32
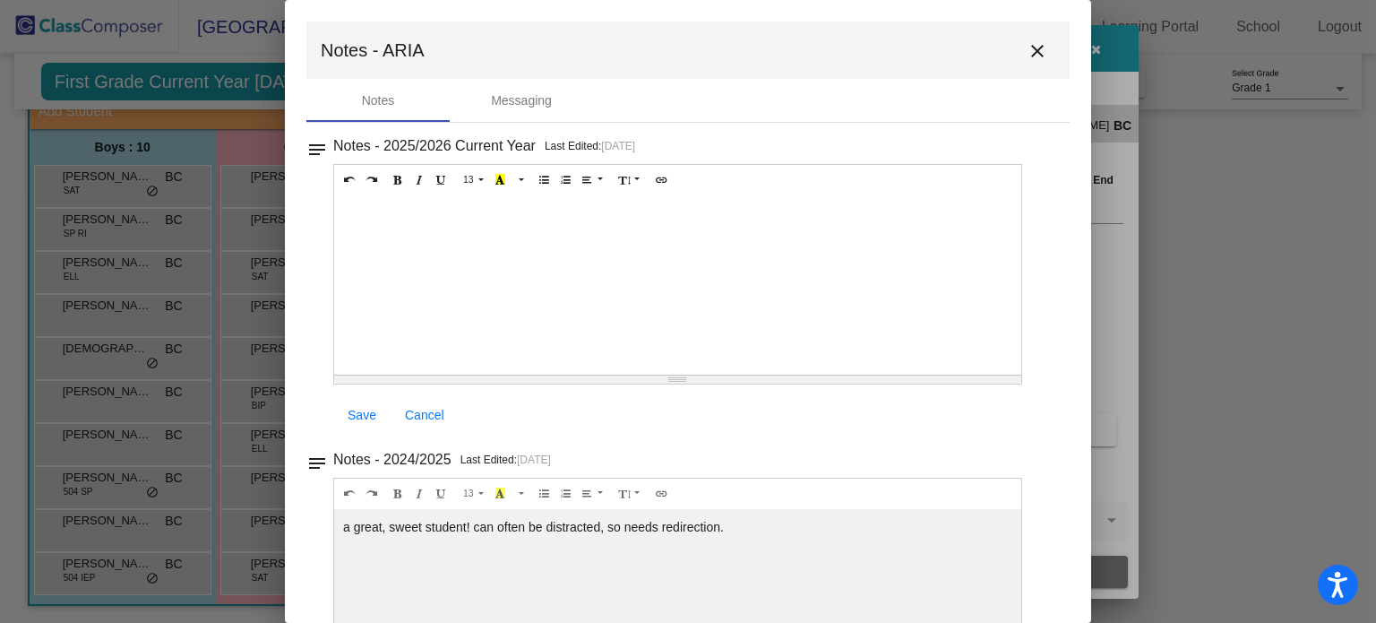
click at [1030, 56] on mat-icon "close" at bounding box center [1038, 51] width 22 height 22
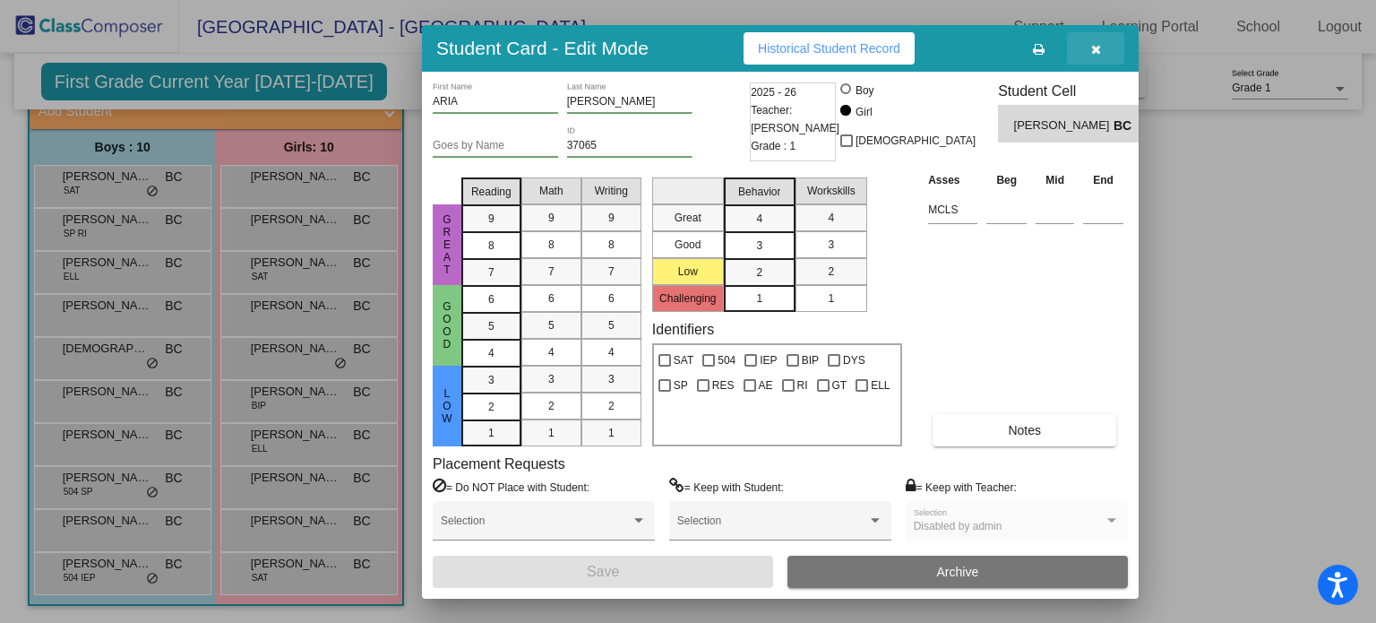
click at [1089, 47] on button "button" at bounding box center [1095, 48] width 57 height 32
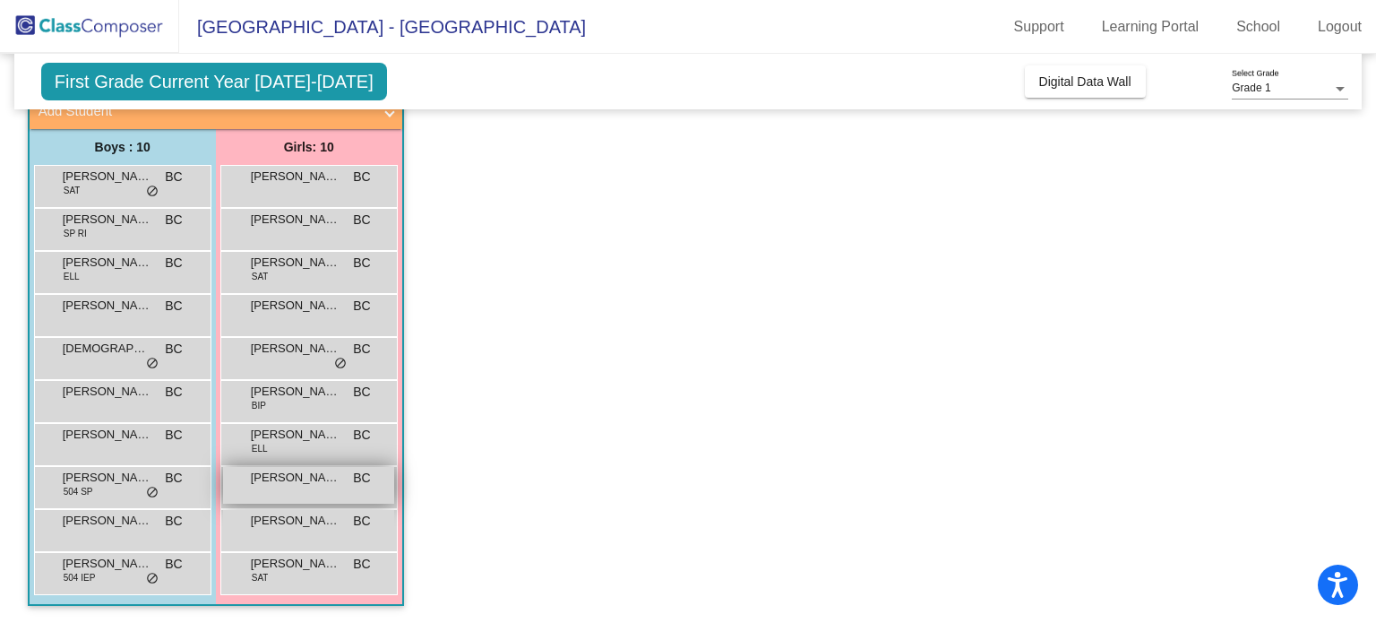
click at [294, 483] on span "KLARYSSA ESQUIVEL" at bounding box center [296, 478] width 90 height 18
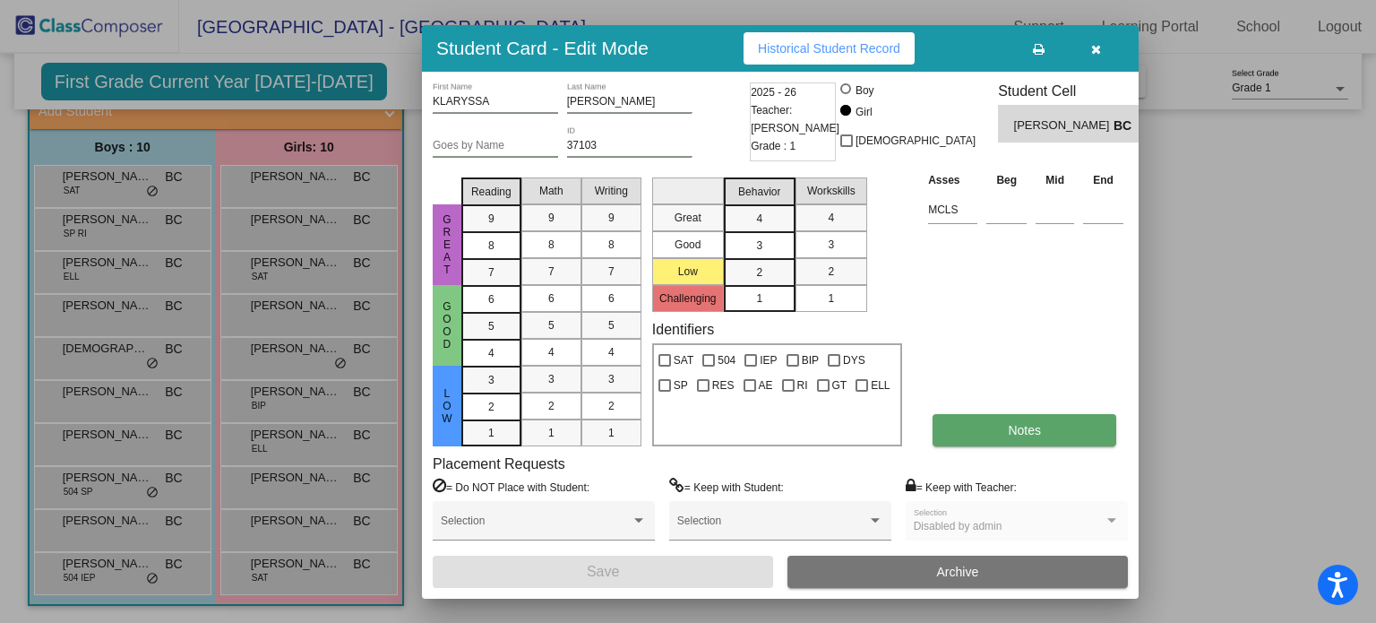
click at [1011, 428] on span "Notes" at bounding box center [1024, 430] width 33 height 14
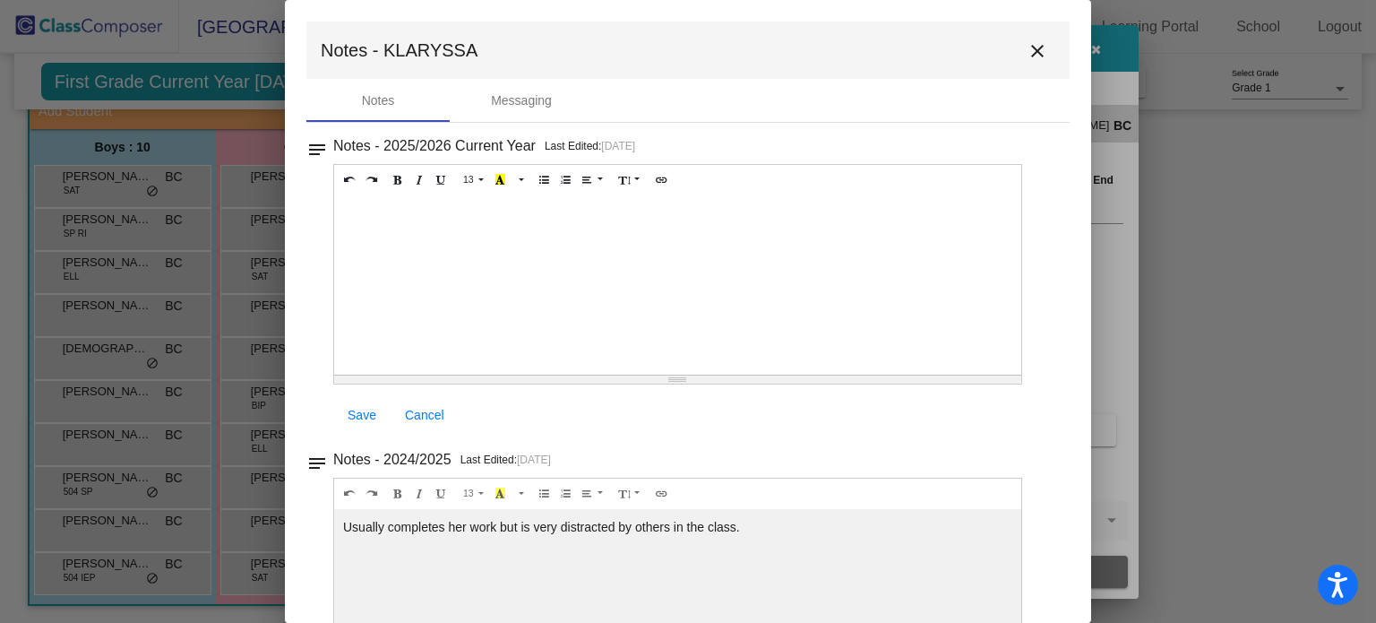
click at [1027, 45] on mat-icon "close" at bounding box center [1038, 51] width 22 height 22
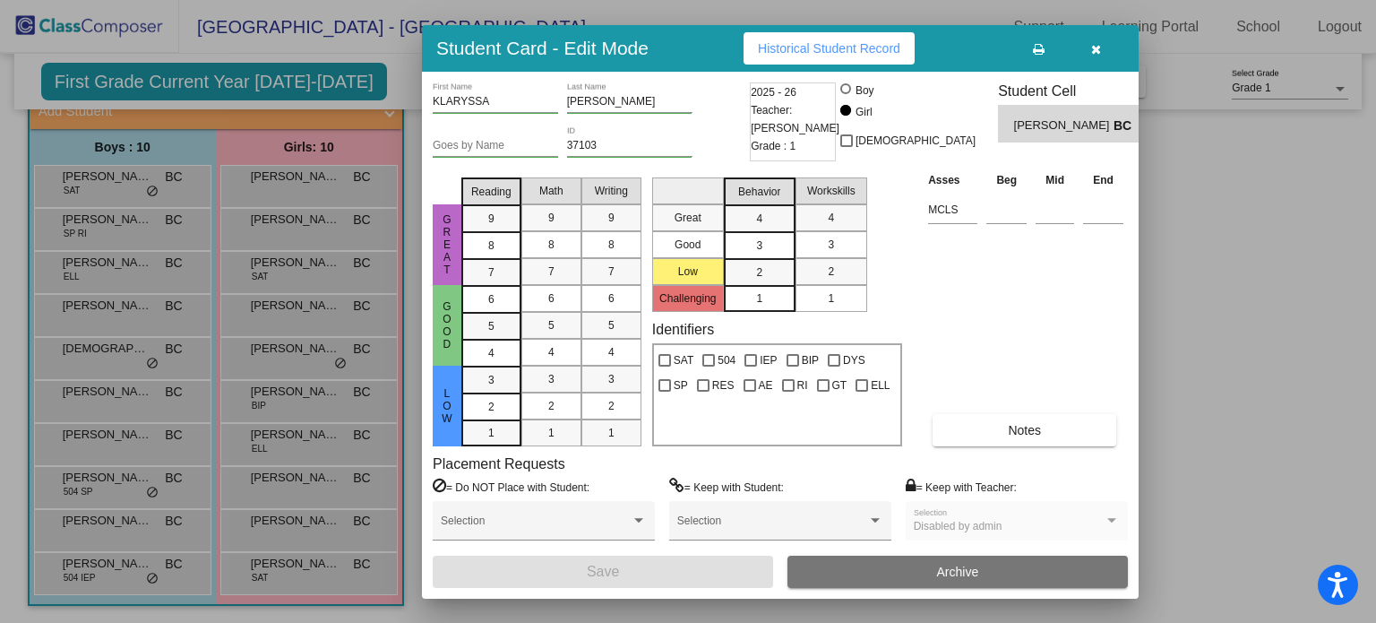
click at [1086, 53] on button "button" at bounding box center [1095, 48] width 57 height 32
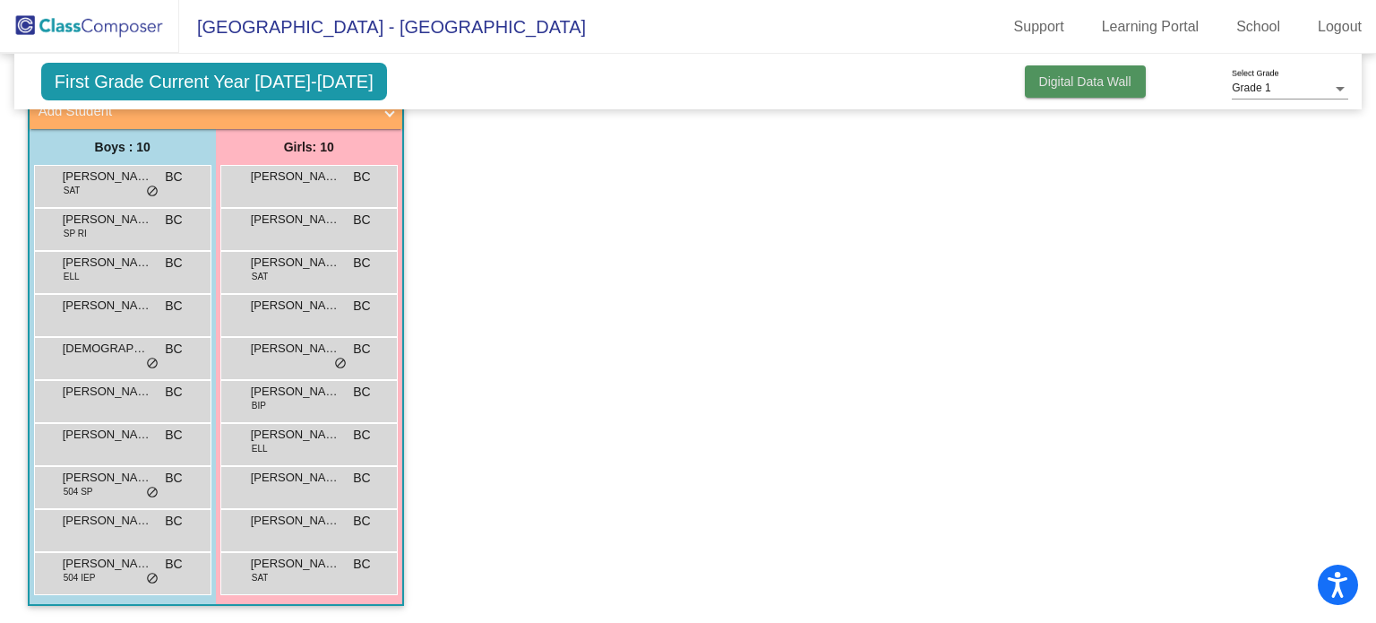
click at [1025, 92] on button "Digital Data Wall" at bounding box center [1085, 81] width 121 height 32
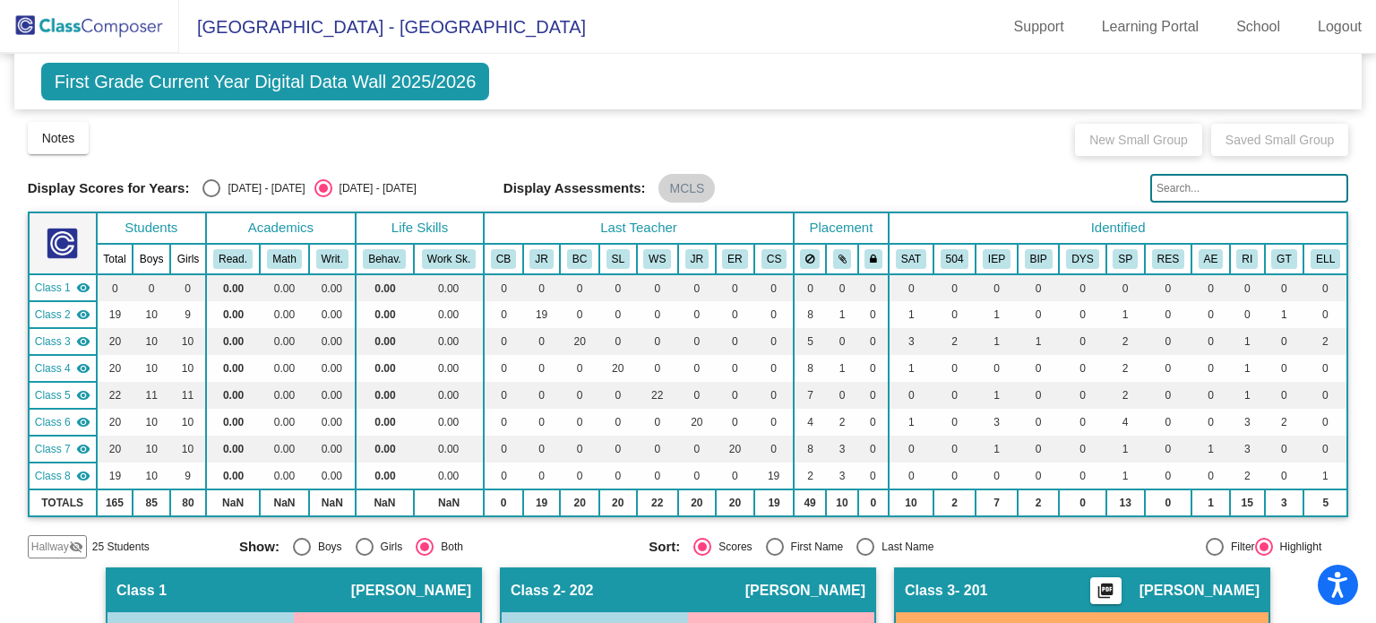
scroll to position [358, 0]
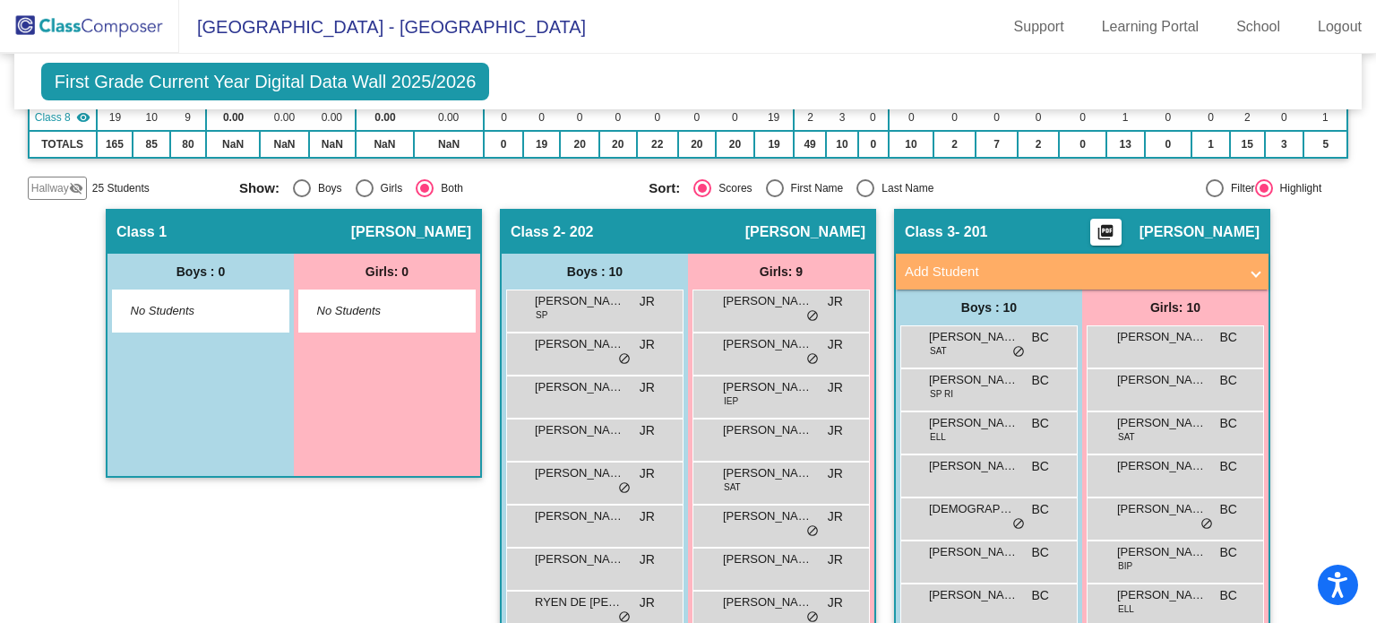
click at [1117, 229] on mat-icon "picture_as_pdf" at bounding box center [1106, 235] width 22 height 25
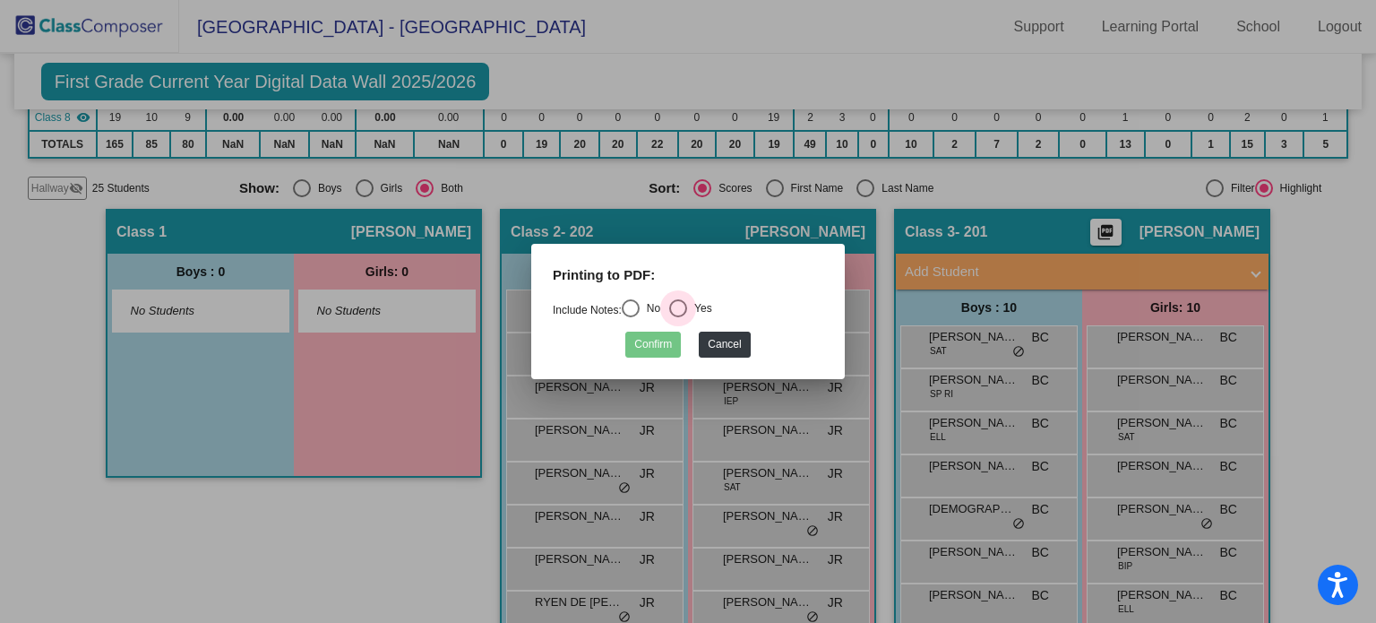
click at [687, 304] on div "Select an option" at bounding box center [678, 308] width 18 height 18
click at [678, 317] on input "Yes" at bounding box center [677, 317] width 1 height 1
radio input "true"
click at [656, 347] on button "Confirm" at bounding box center [653, 345] width 56 height 26
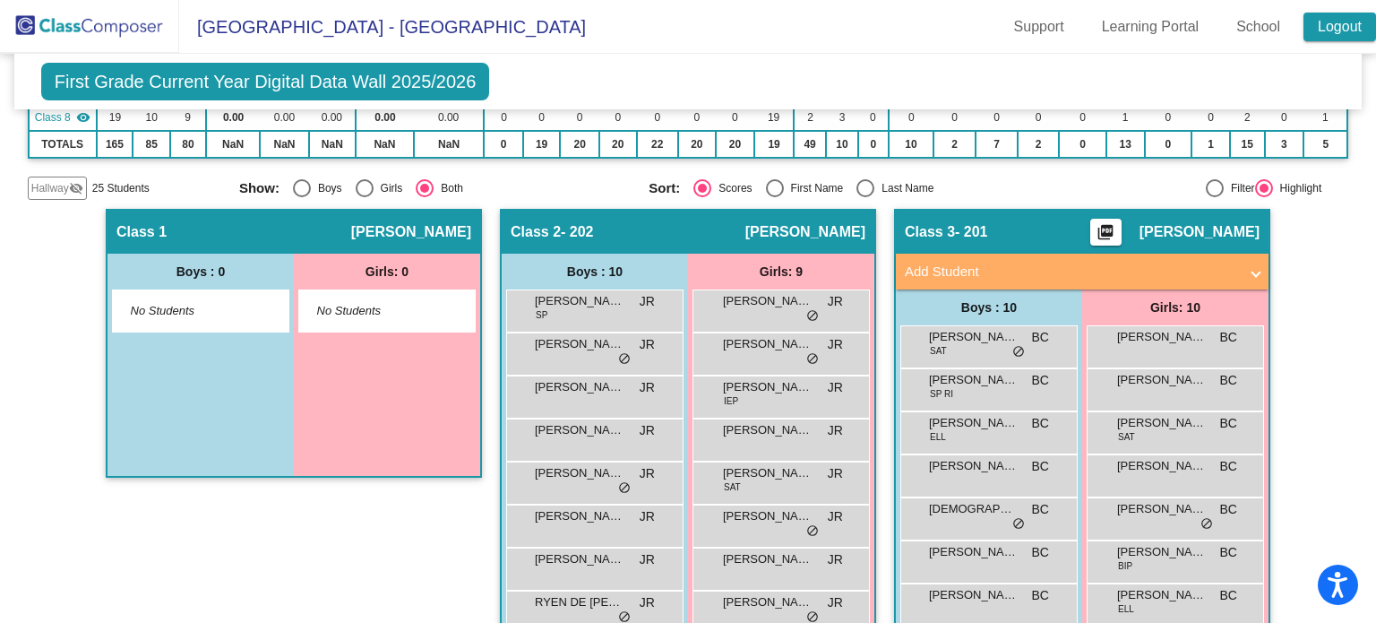
click at [1324, 27] on link "Logout" at bounding box center [1340, 27] width 73 height 29
